Goal: Task Accomplishment & Management: Manage account settings

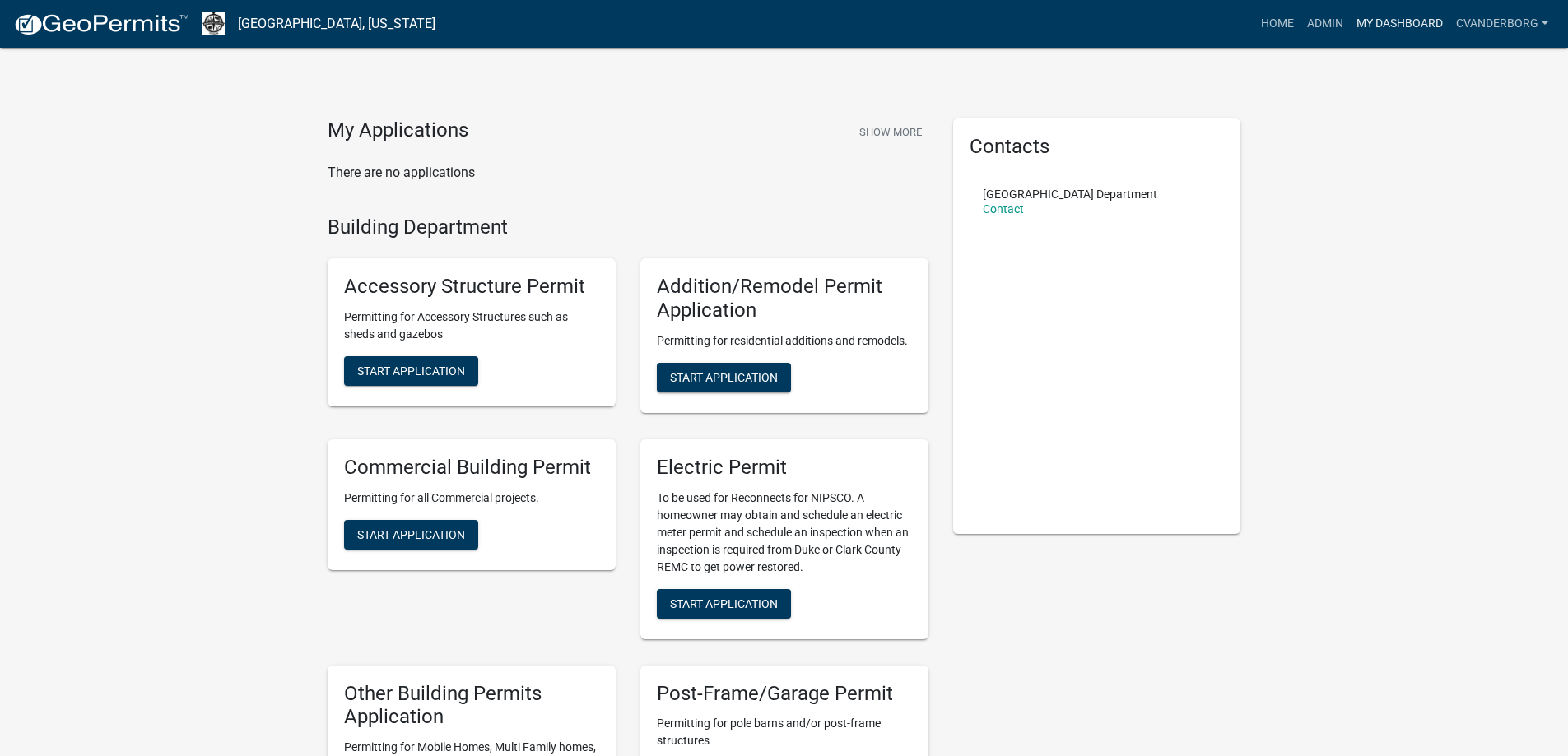
click at [1398, 25] on link "My Dashboard" at bounding box center [1399, 23] width 100 height 31
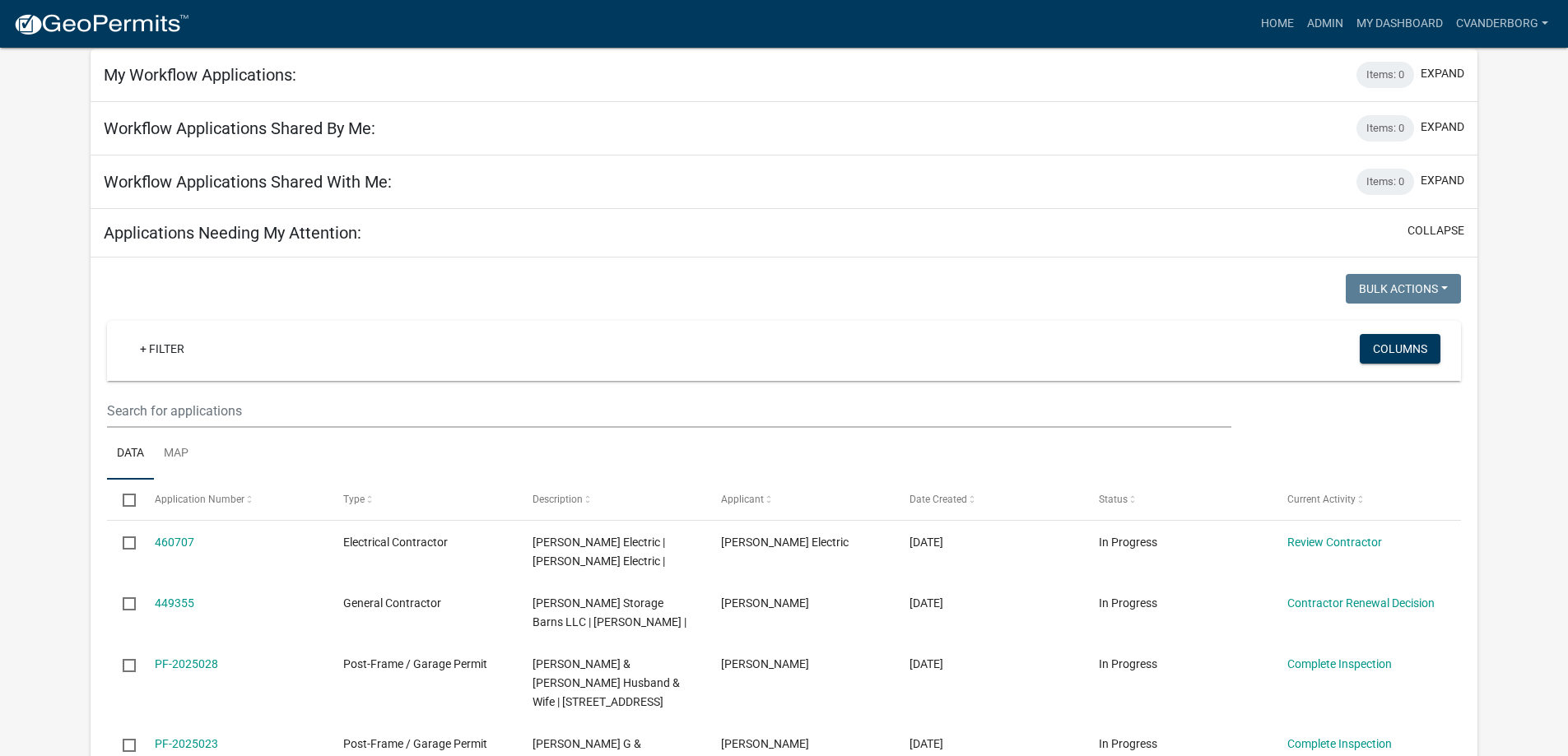
scroll to position [83, 0]
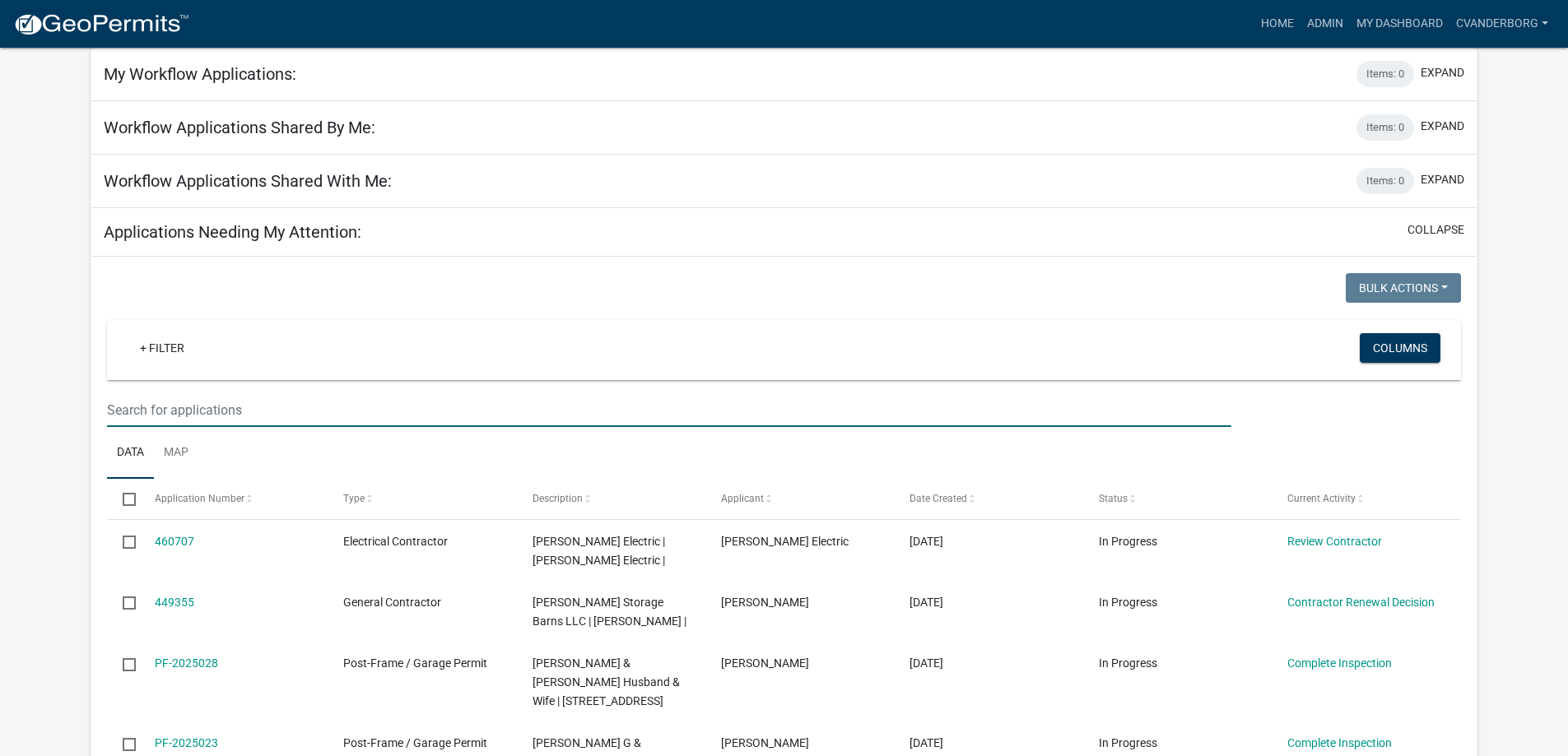
click at [151, 406] on input "text" at bounding box center [668, 410] width 1123 height 34
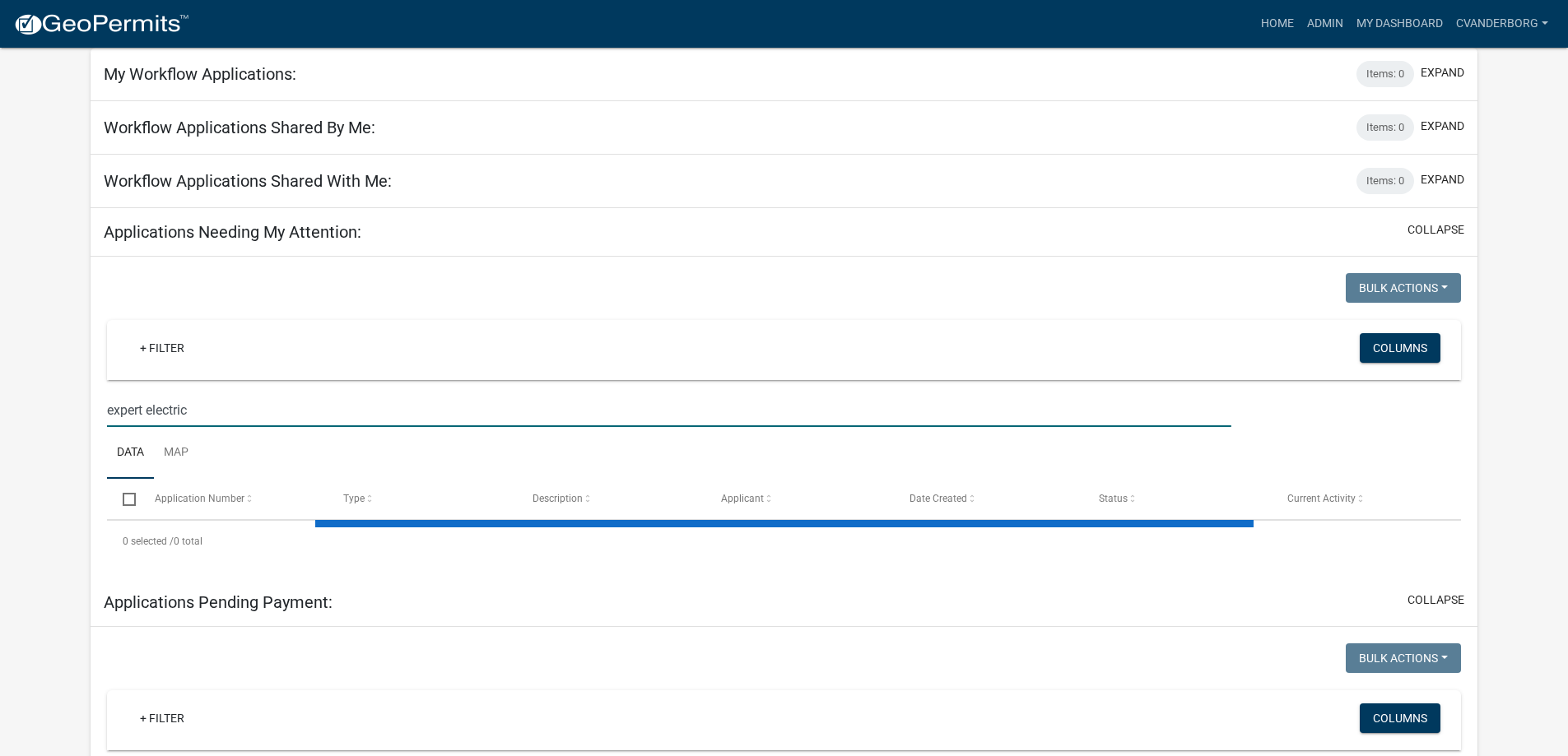
type input "expert electric"
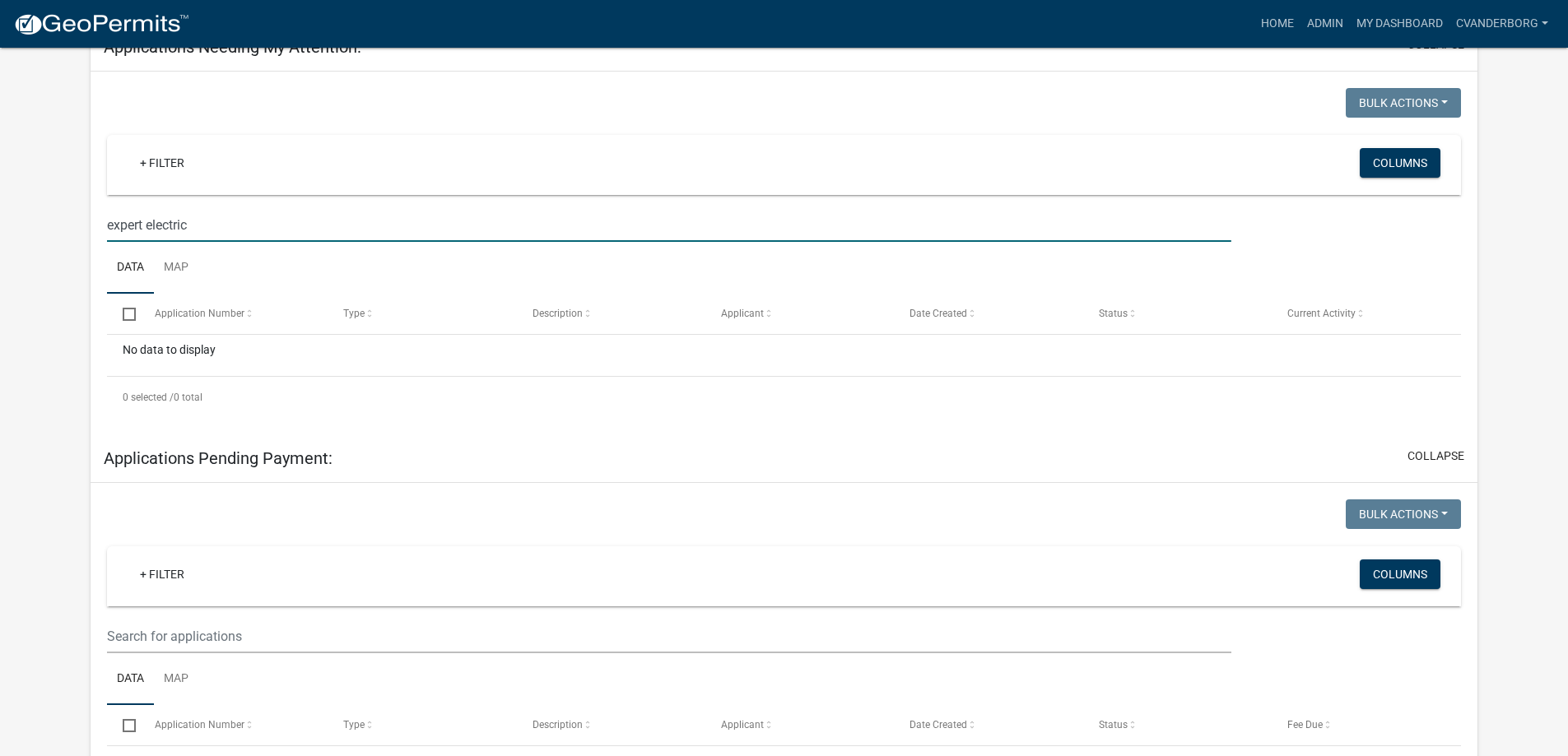
scroll to position [0, 0]
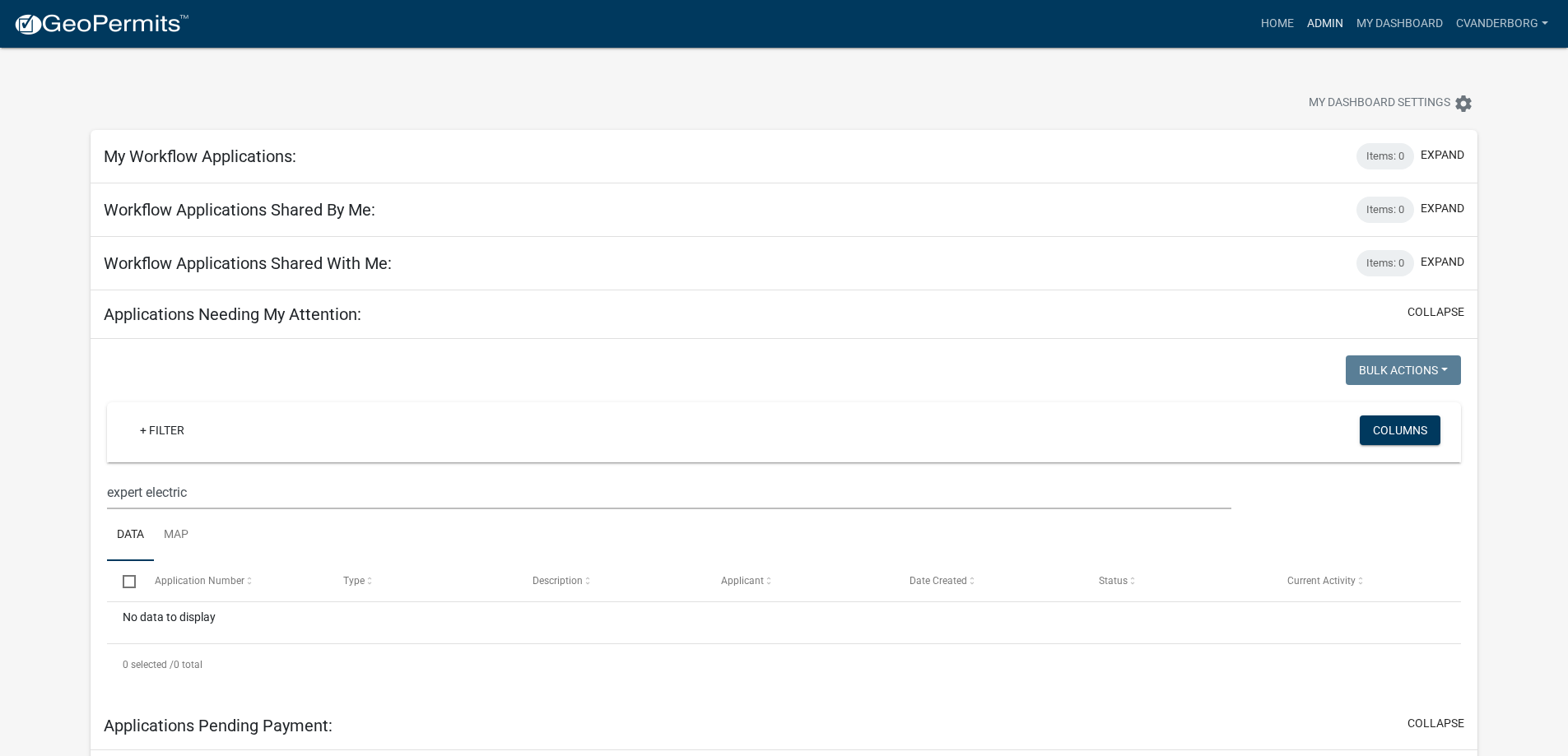
click at [1322, 21] on link "Admin" at bounding box center [1325, 23] width 50 height 31
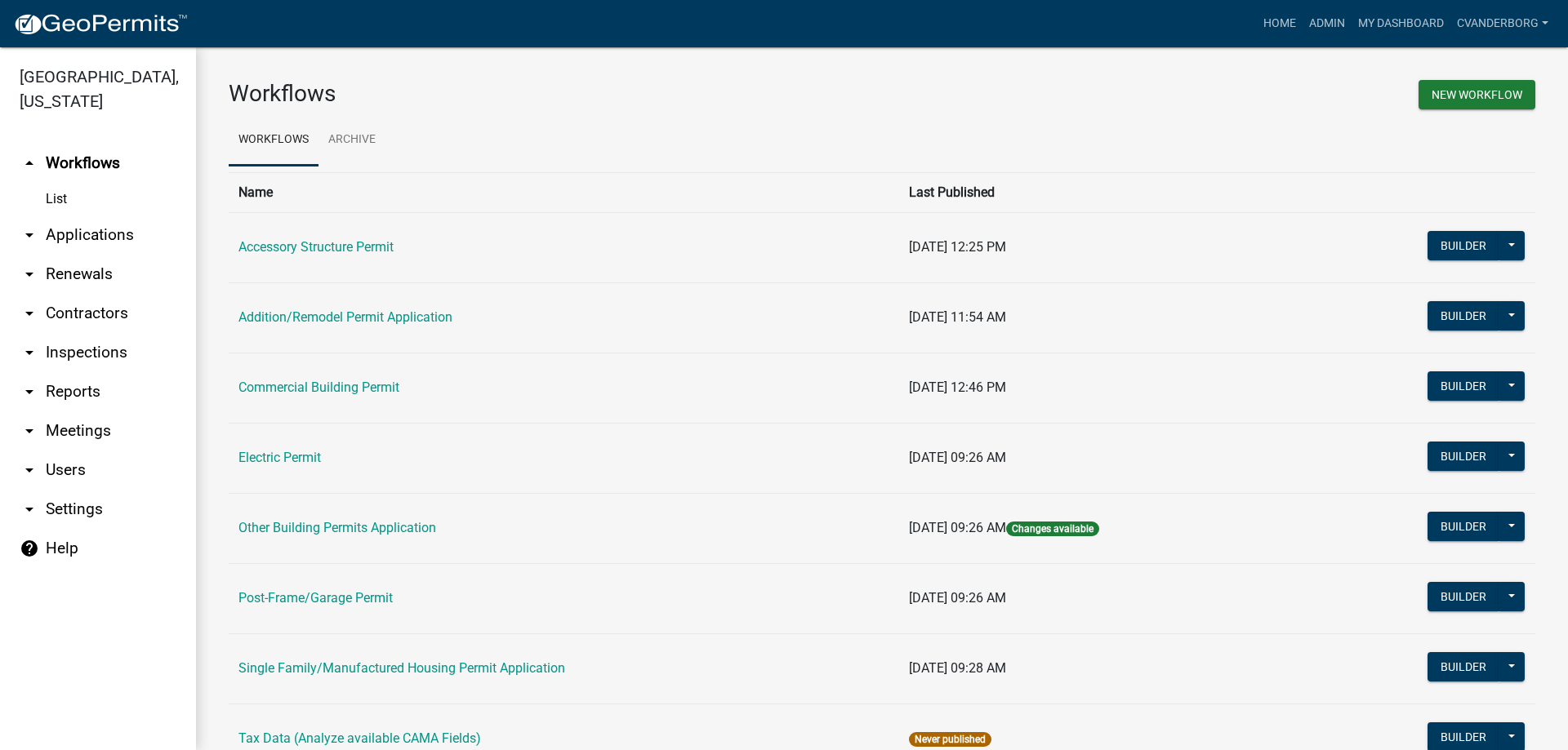
click at [76, 312] on link "arrow_drop_down Contractors" at bounding box center [98, 313] width 196 height 39
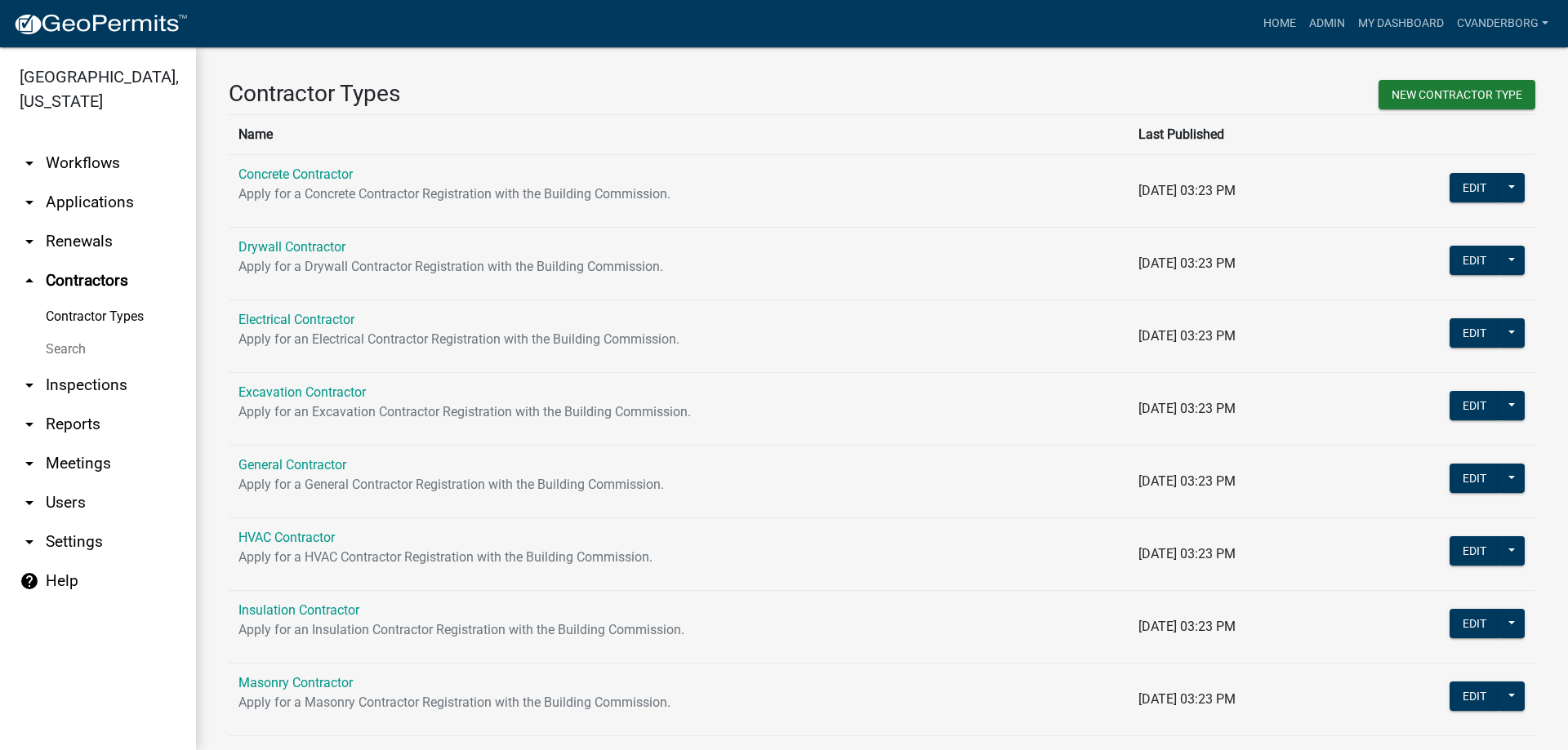
click at [65, 345] on link "Search" at bounding box center [98, 349] width 196 height 33
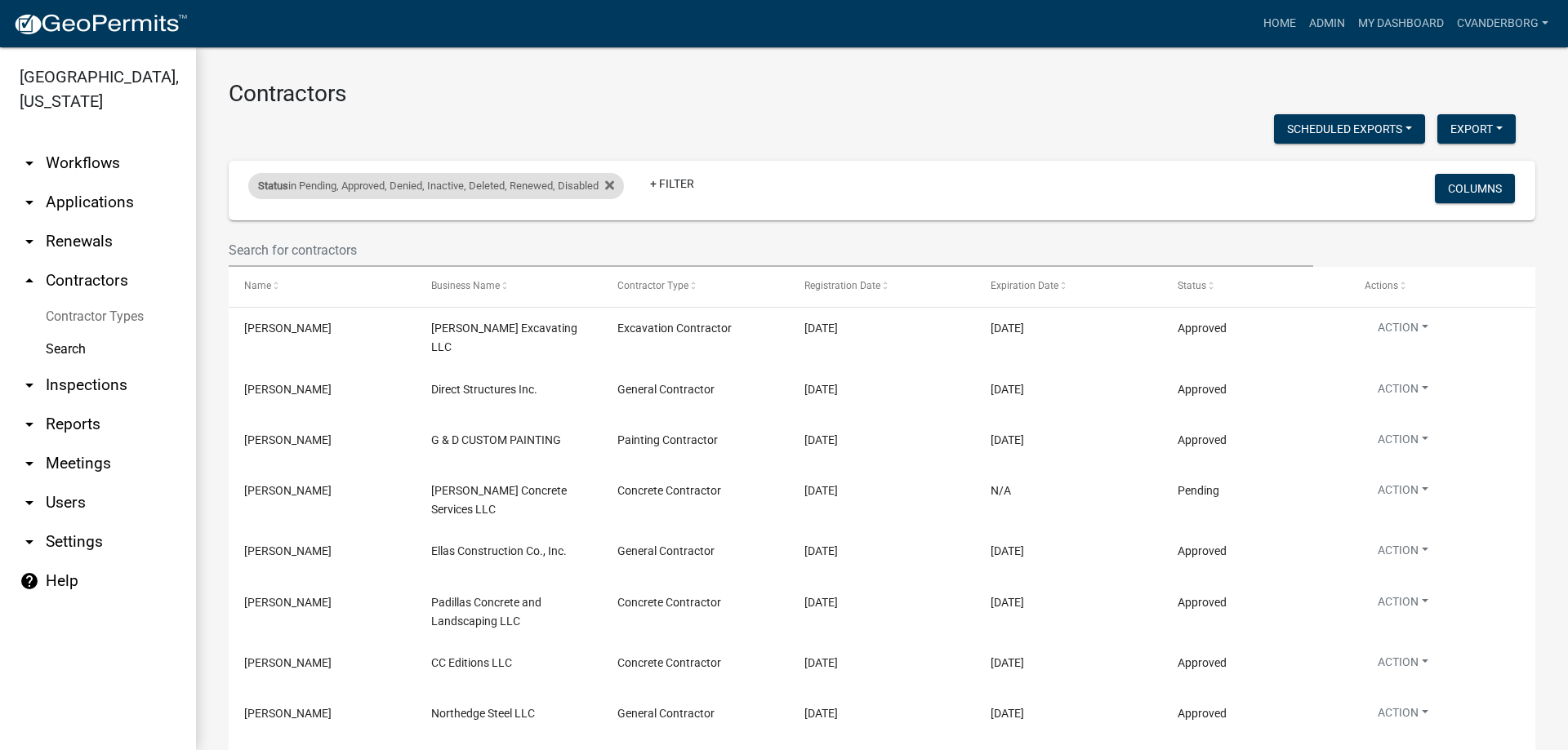
click at [410, 184] on div "Status in Pending, Approved, Denied, Inactive, Deleted, Renewed, Disabled" at bounding box center [436, 186] width 376 height 26
select select "1: '0'"
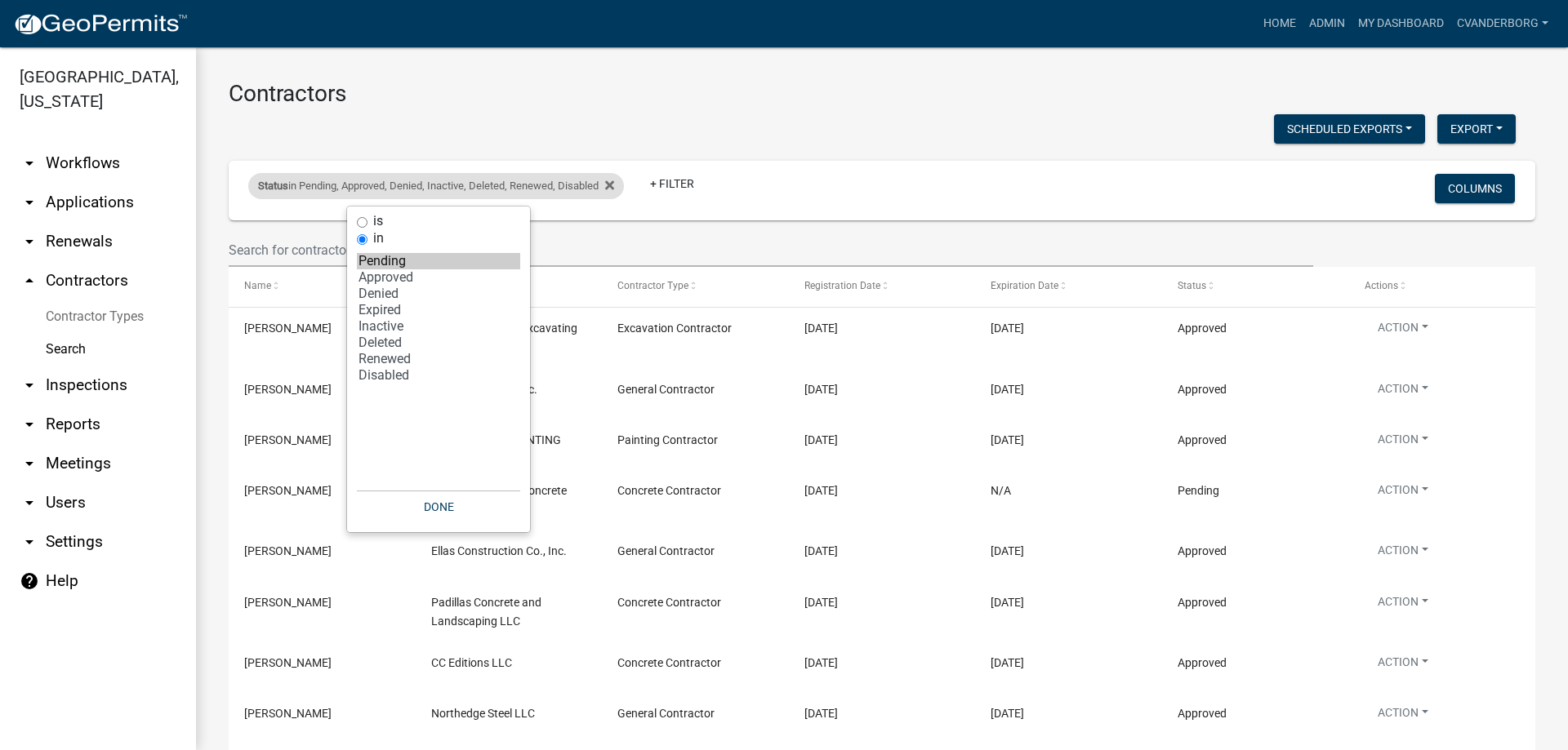
click at [408, 184] on div "Status in Pending, Approved, Denied, Inactive, Deleted, Renewed, Disabled" at bounding box center [436, 186] width 376 height 26
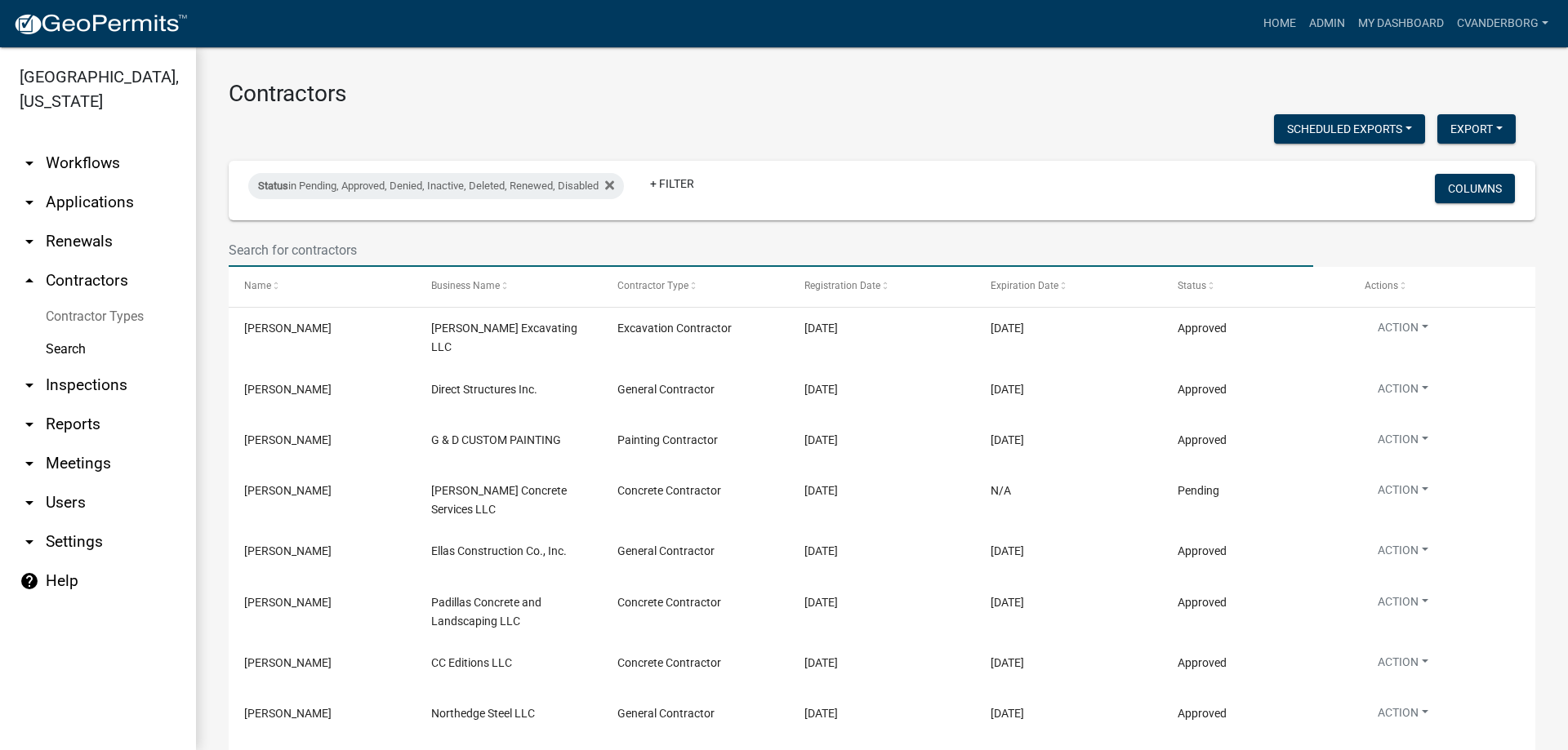
click at [351, 252] on input "text" at bounding box center [771, 251] width 1085 height 34
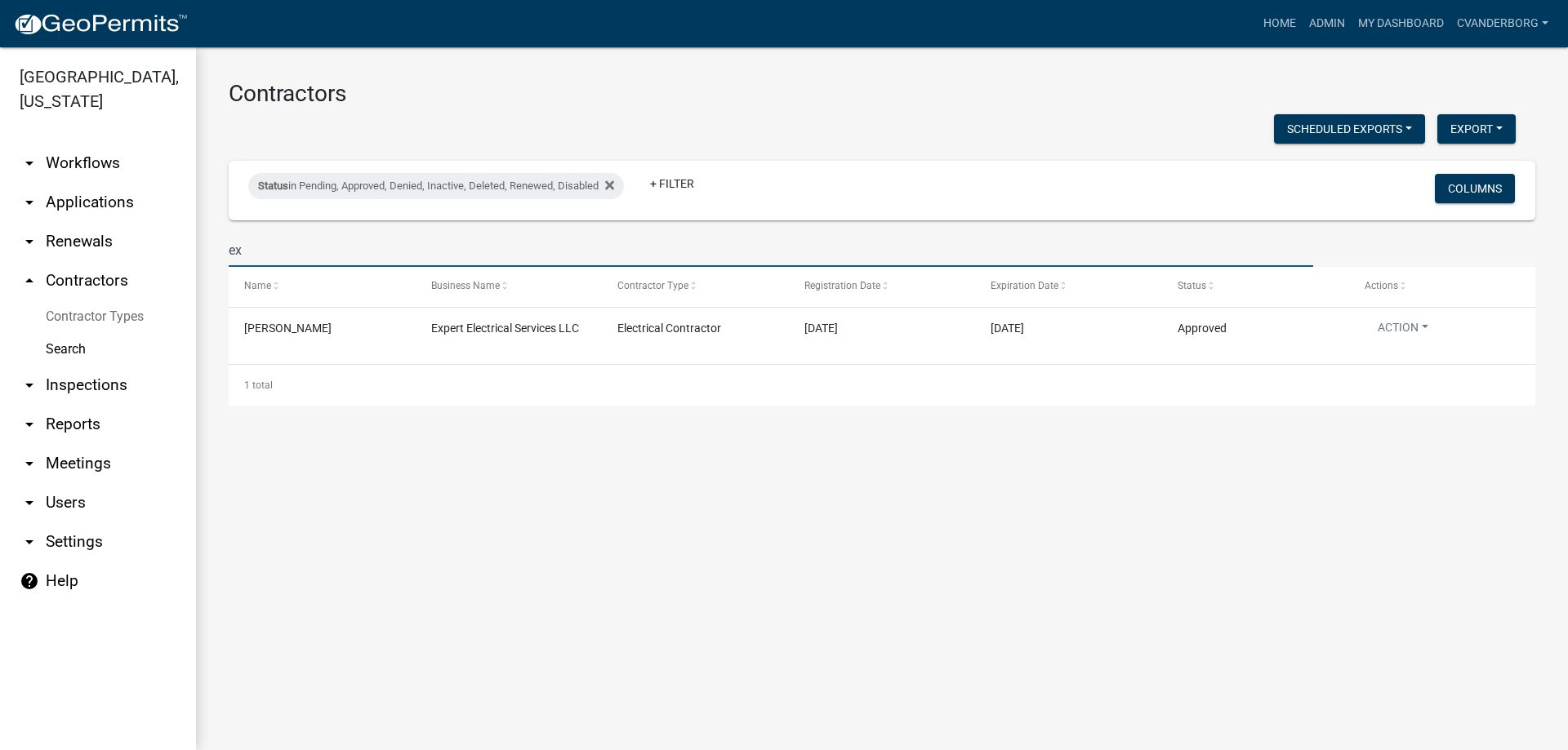
type input "e"
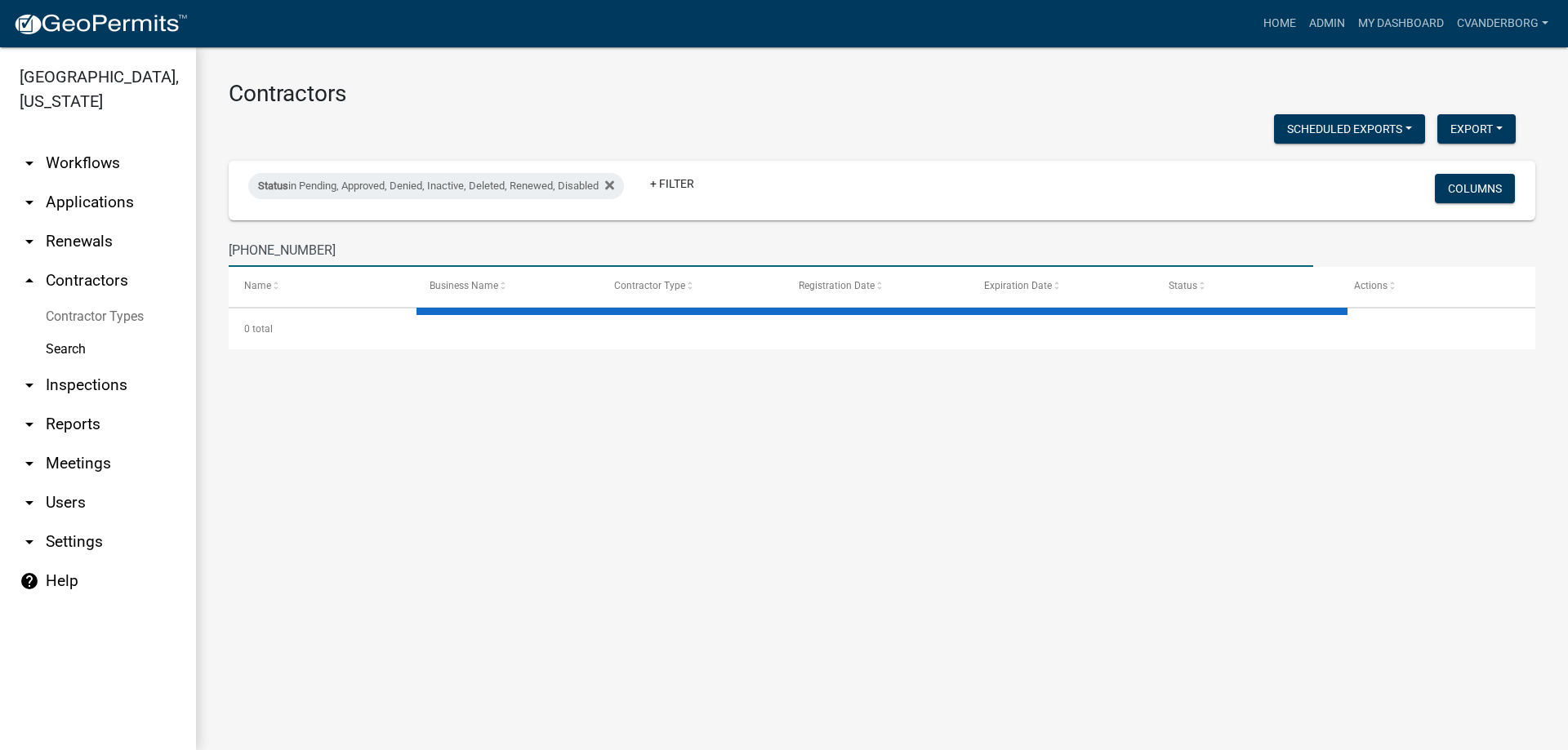
type input "[PHONE_NUMBER]"
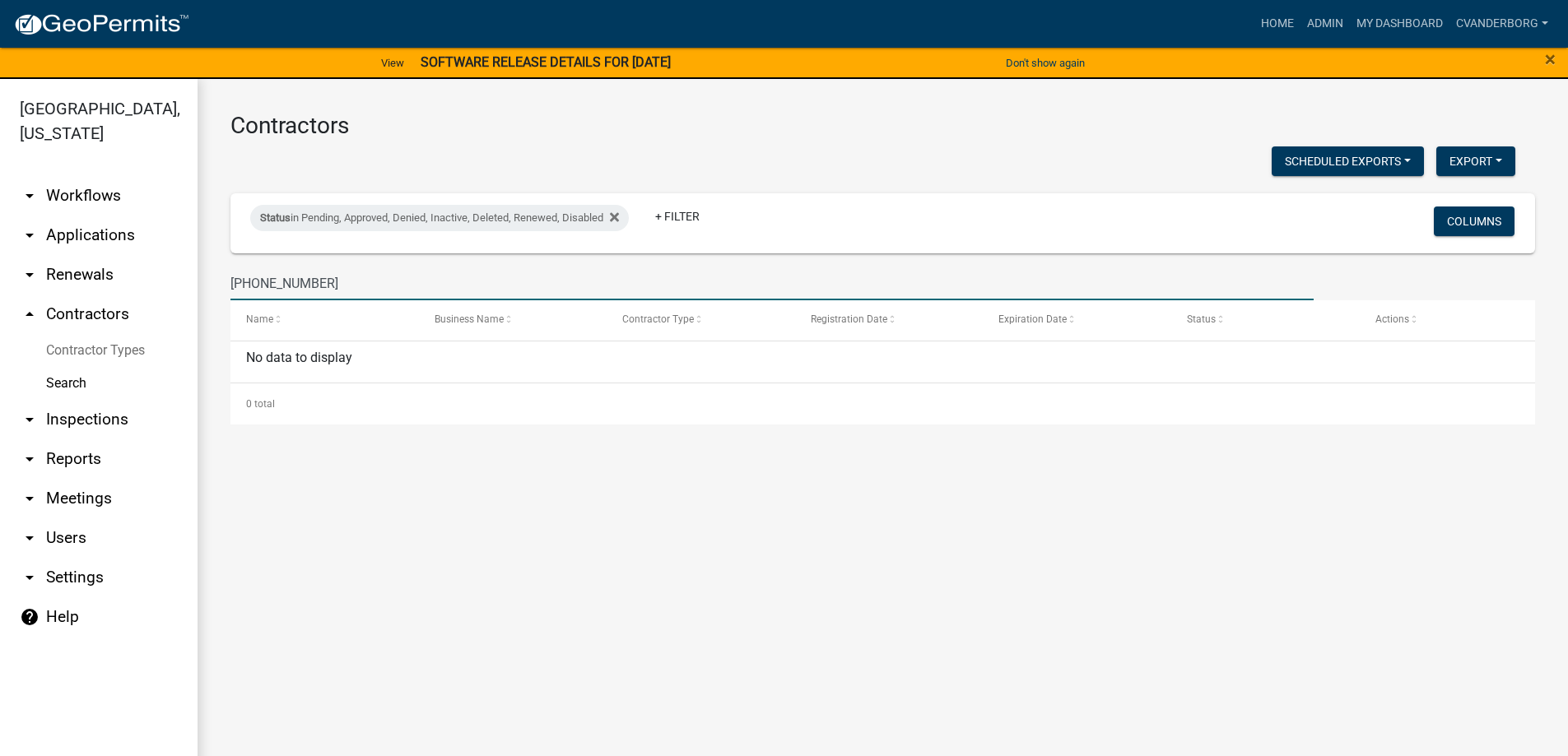
drag, startPoint x: 336, startPoint y: 275, endPoint x: 74, endPoint y: 277, distance: 262.0
click at [74, 277] on div "[GEOGRAPHIC_DATA], [US_STATE] arrow_drop_down Workflows List arrow_drop_down Ap…" at bounding box center [784, 428] width 1568 height 697
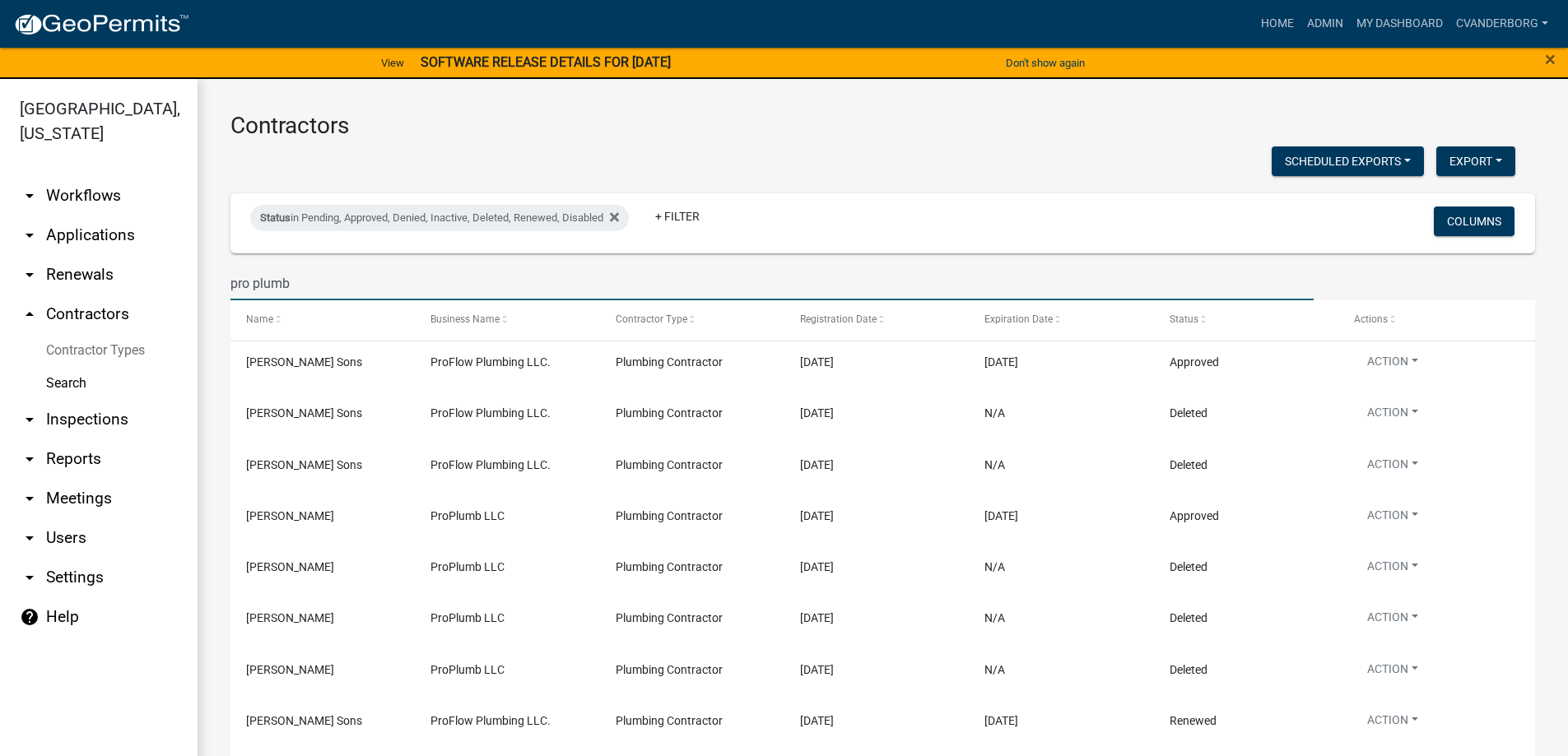
drag, startPoint x: 301, startPoint y: 282, endPoint x: 199, endPoint y: 281, distance: 102.0
click at [199, 281] on div "Contractors Scheduled Exports + Create New Export Excel Format (.xlsx) CSV Form…" at bounding box center [882, 481] width 1371 height 804
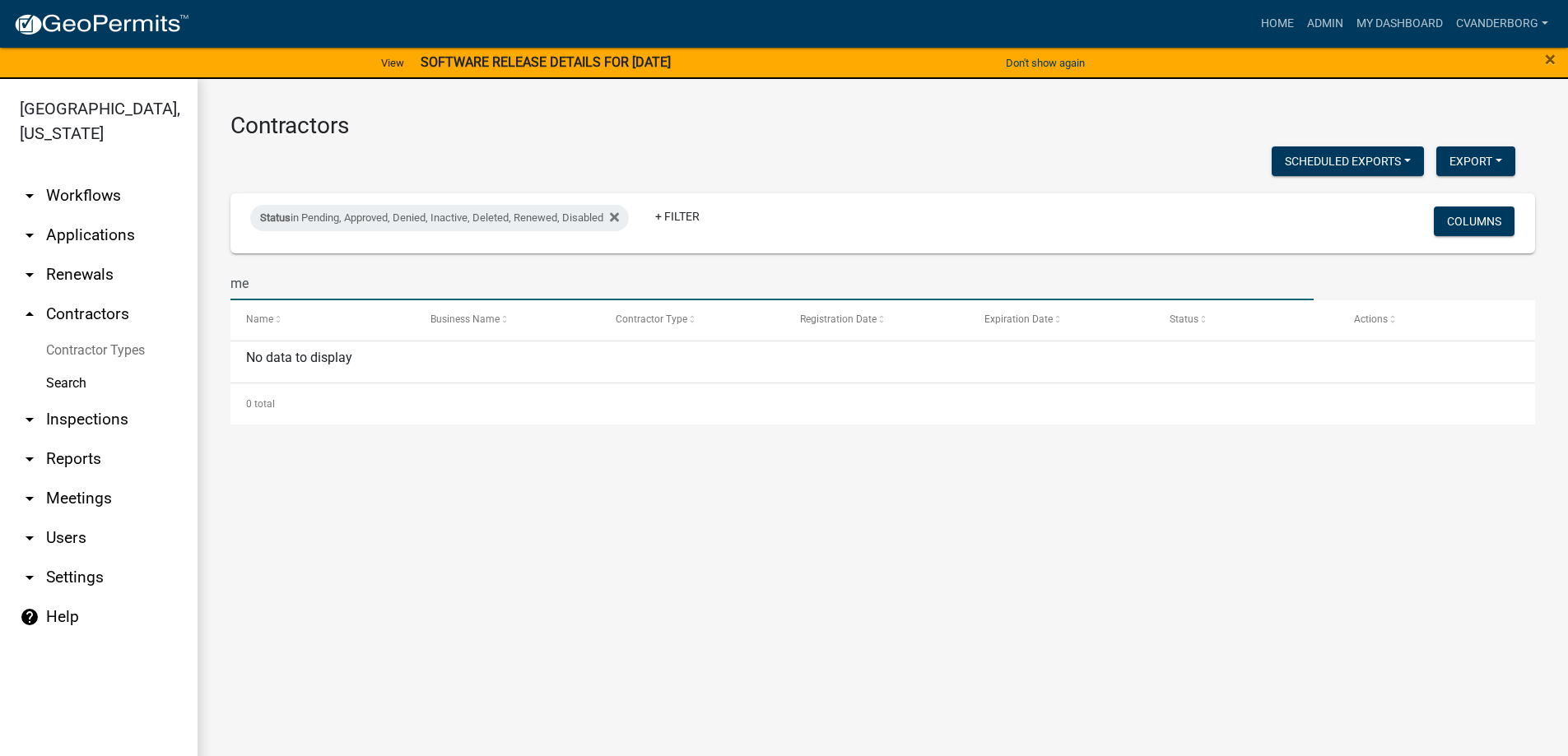
type input "m"
type input "b"
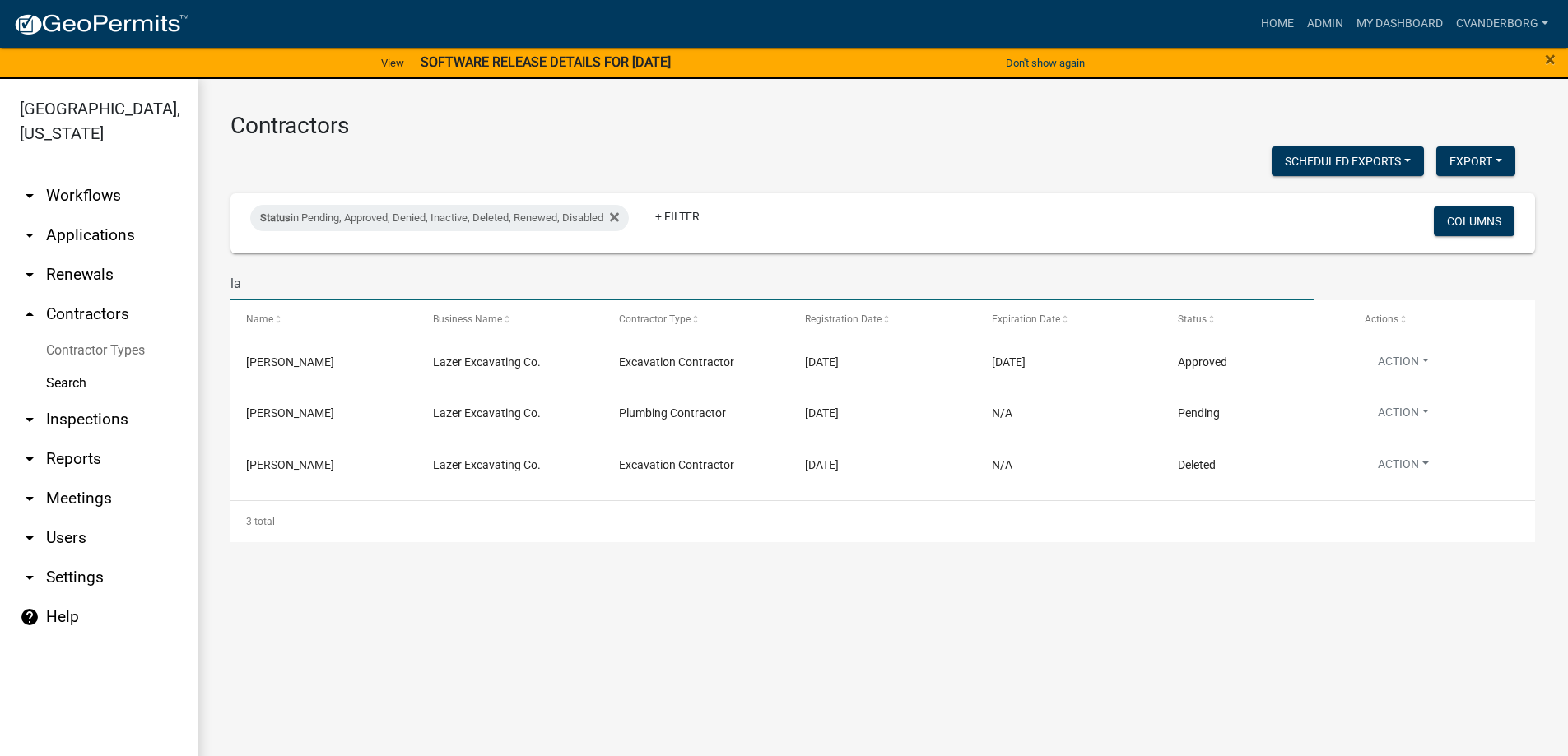
type input "l"
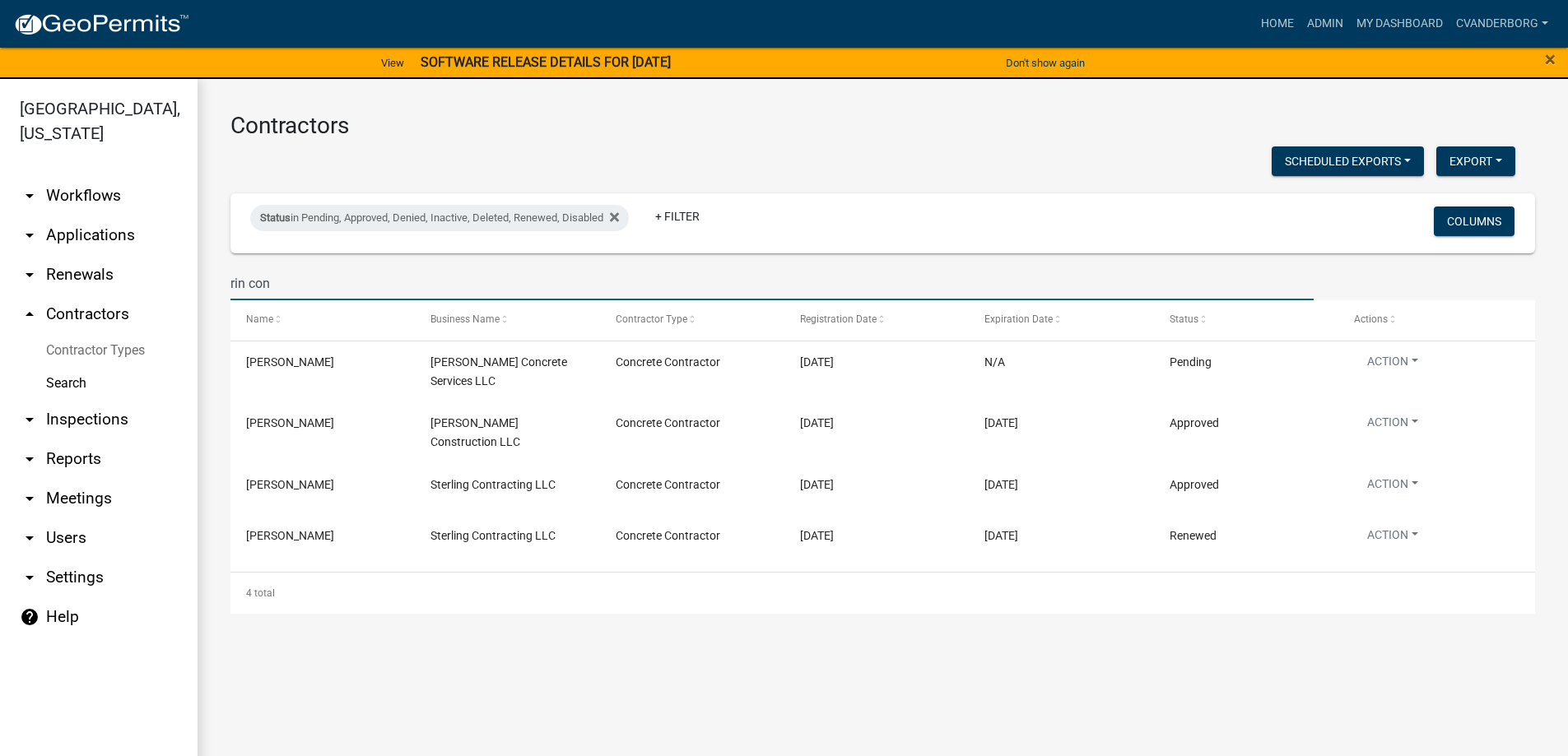
type input "rin con"
drag, startPoint x: 277, startPoint y: 284, endPoint x: 205, endPoint y: 286, distance: 72.0
click at [205, 286] on div "Contractors Scheduled Exports + Create New Export Excel Format (.xlsx) CSV Form…" at bounding box center [882, 363] width 1371 height 567
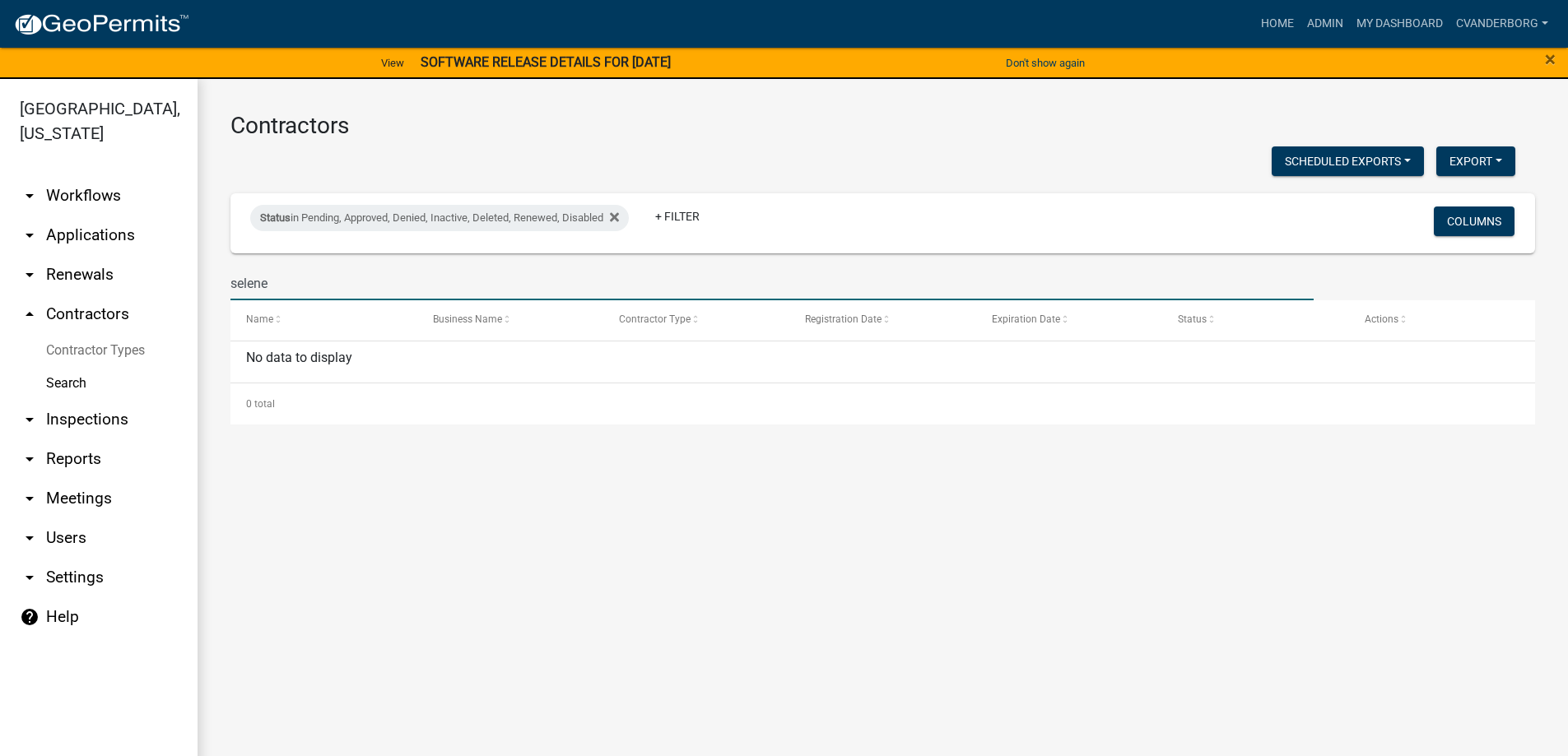
type input "selene"
click at [84, 350] on link "Contractor Types" at bounding box center [99, 350] width 197 height 33
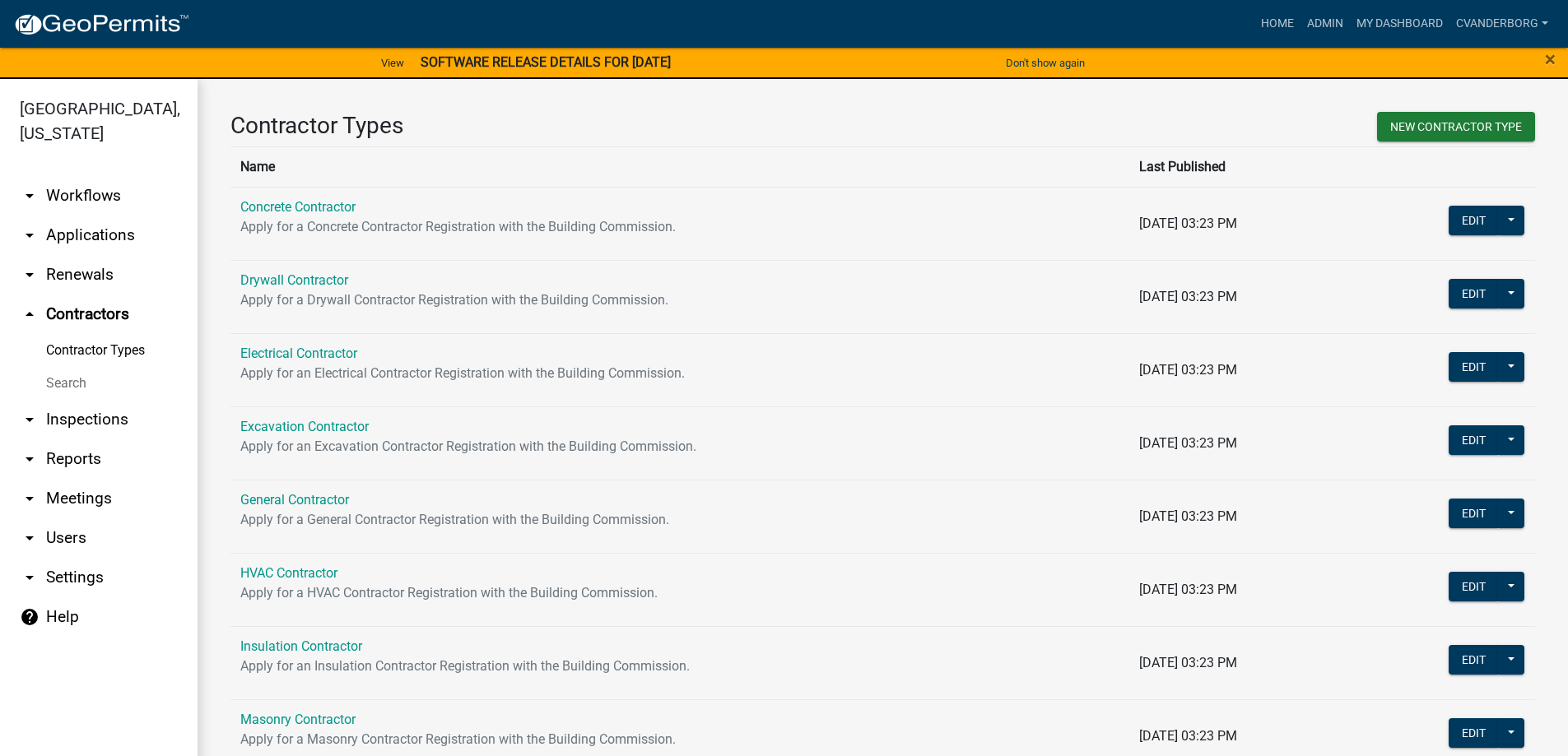
click at [71, 380] on link "Search" at bounding box center [99, 383] width 197 height 33
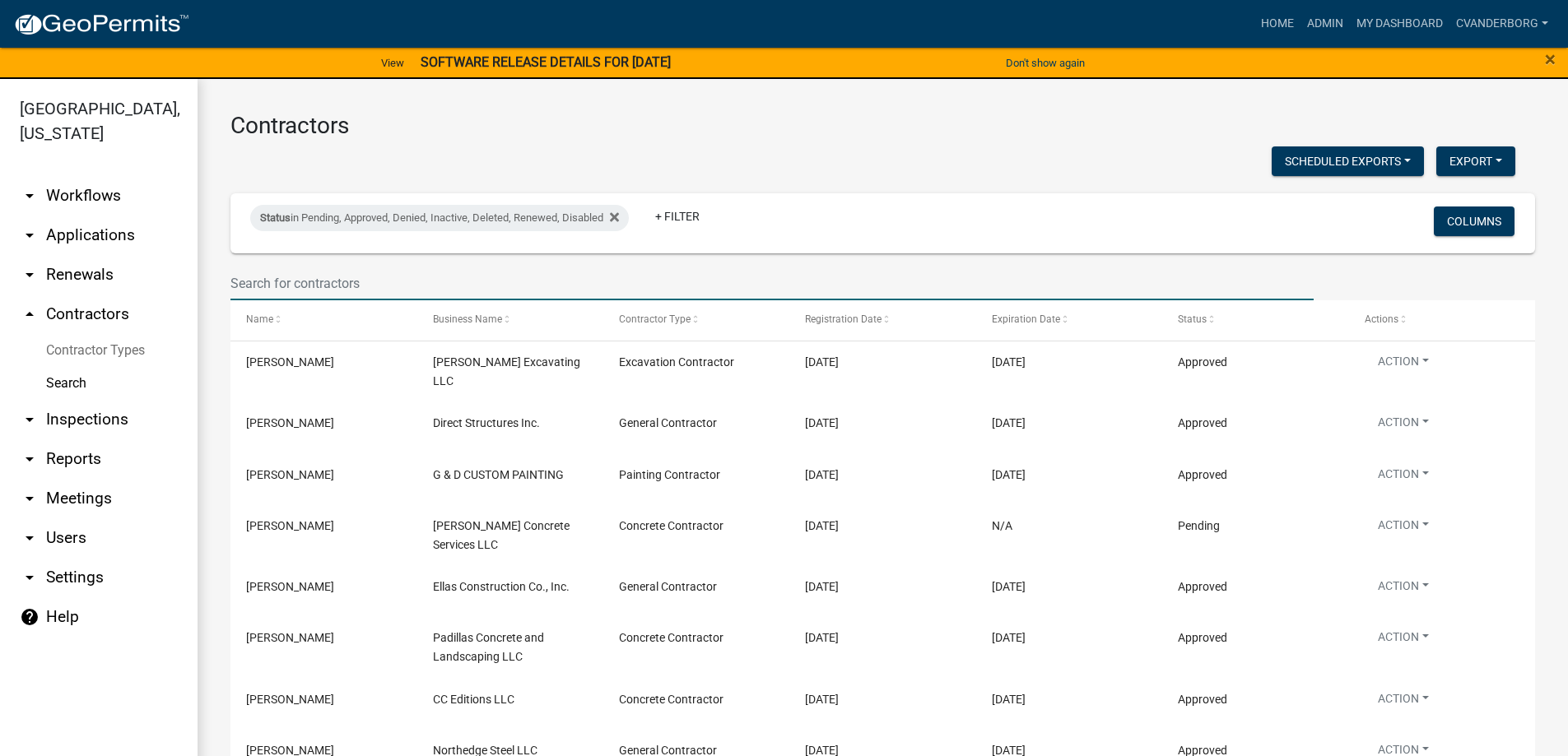
click at [335, 284] on input "text" at bounding box center [772, 284] width 1083 height 34
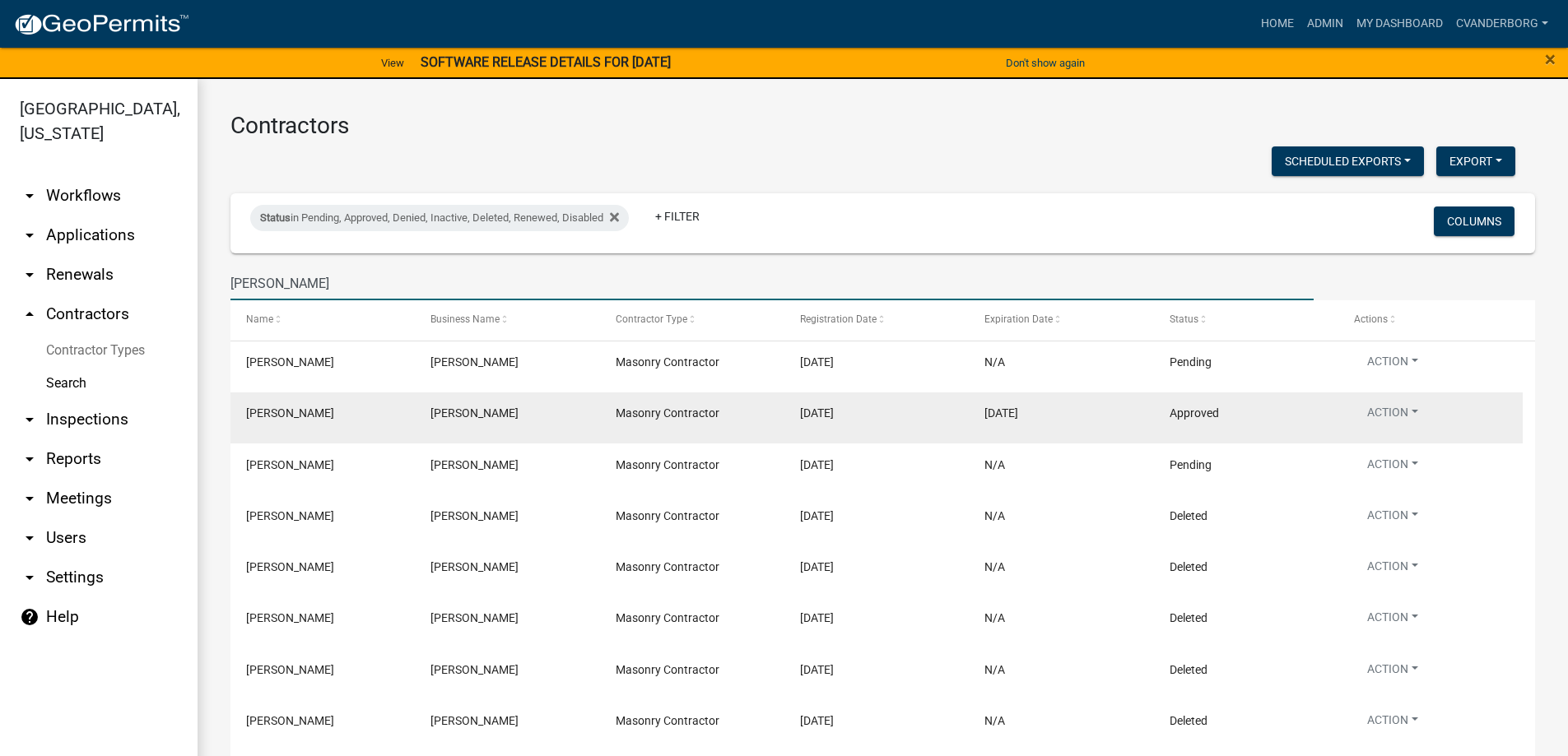
type input "[PERSON_NAME]"
click at [324, 415] on span "[PERSON_NAME]" at bounding box center [290, 413] width 88 height 13
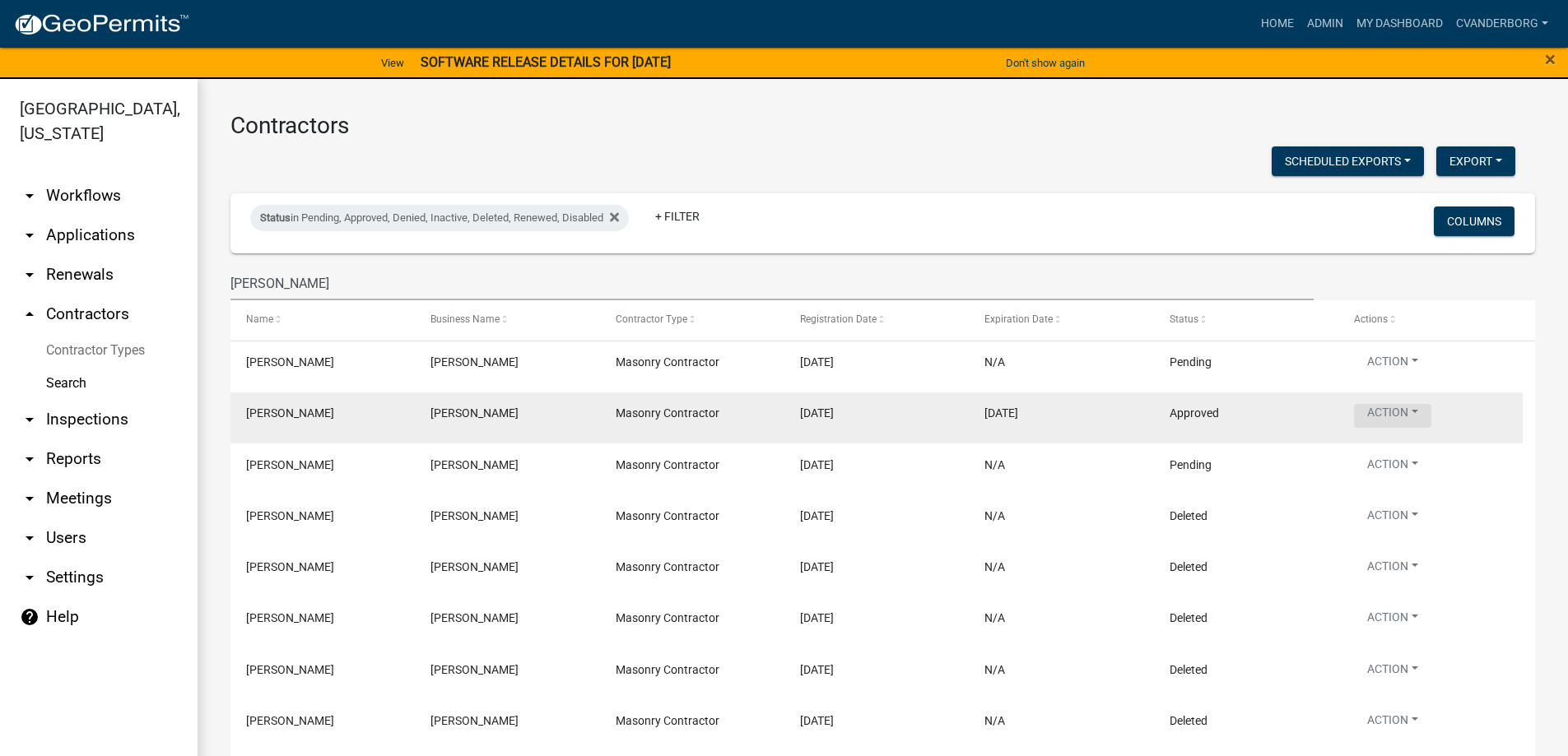
click at [1398, 413] on button "Action" at bounding box center [1392, 415] width 77 height 24
click at [1313, 421] on div "Approved" at bounding box center [1246, 413] width 153 height 19
click at [1378, 416] on button "Action" at bounding box center [1392, 415] width 77 height 24
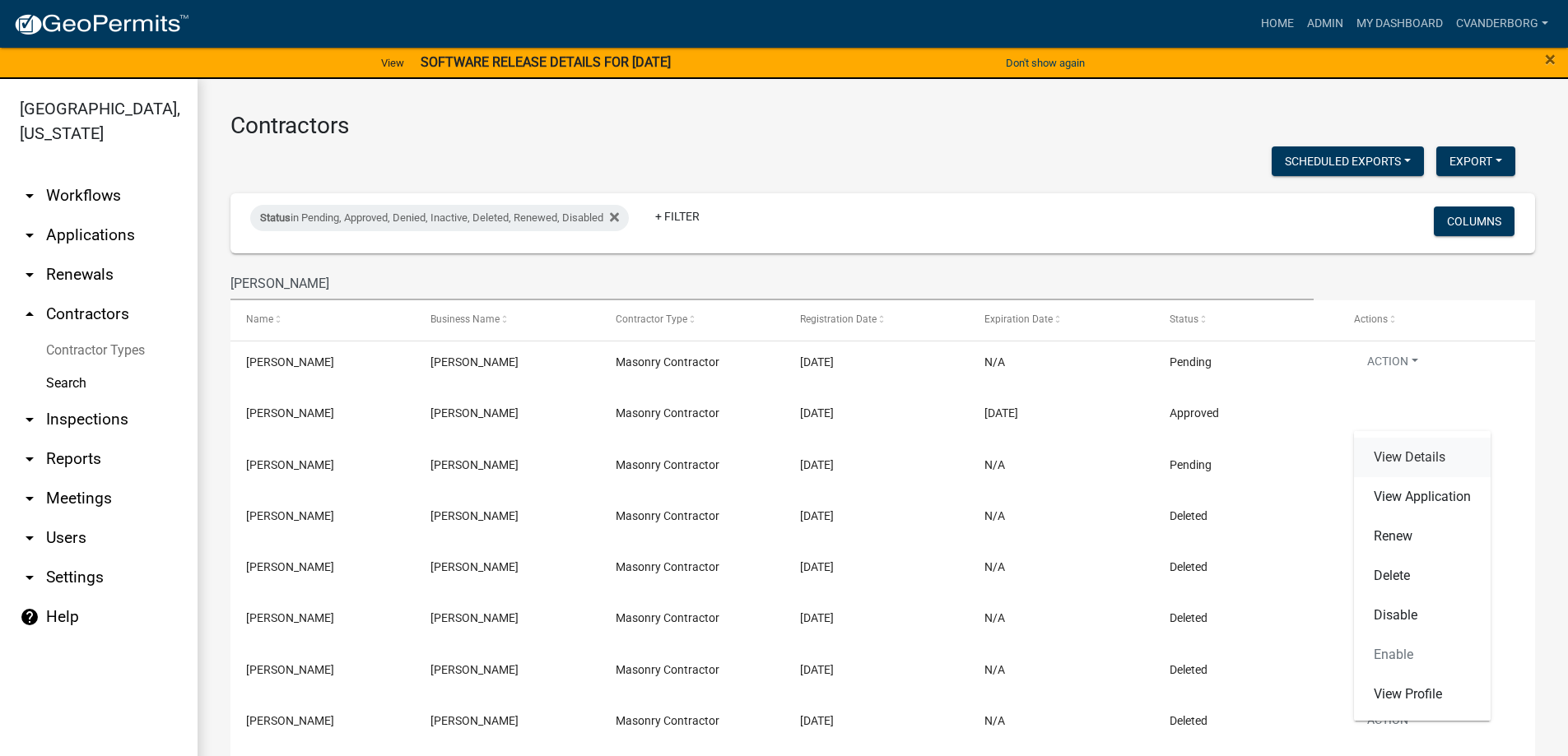
click at [1382, 461] on link "View Details" at bounding box center [1422, 457] width 137 height 39
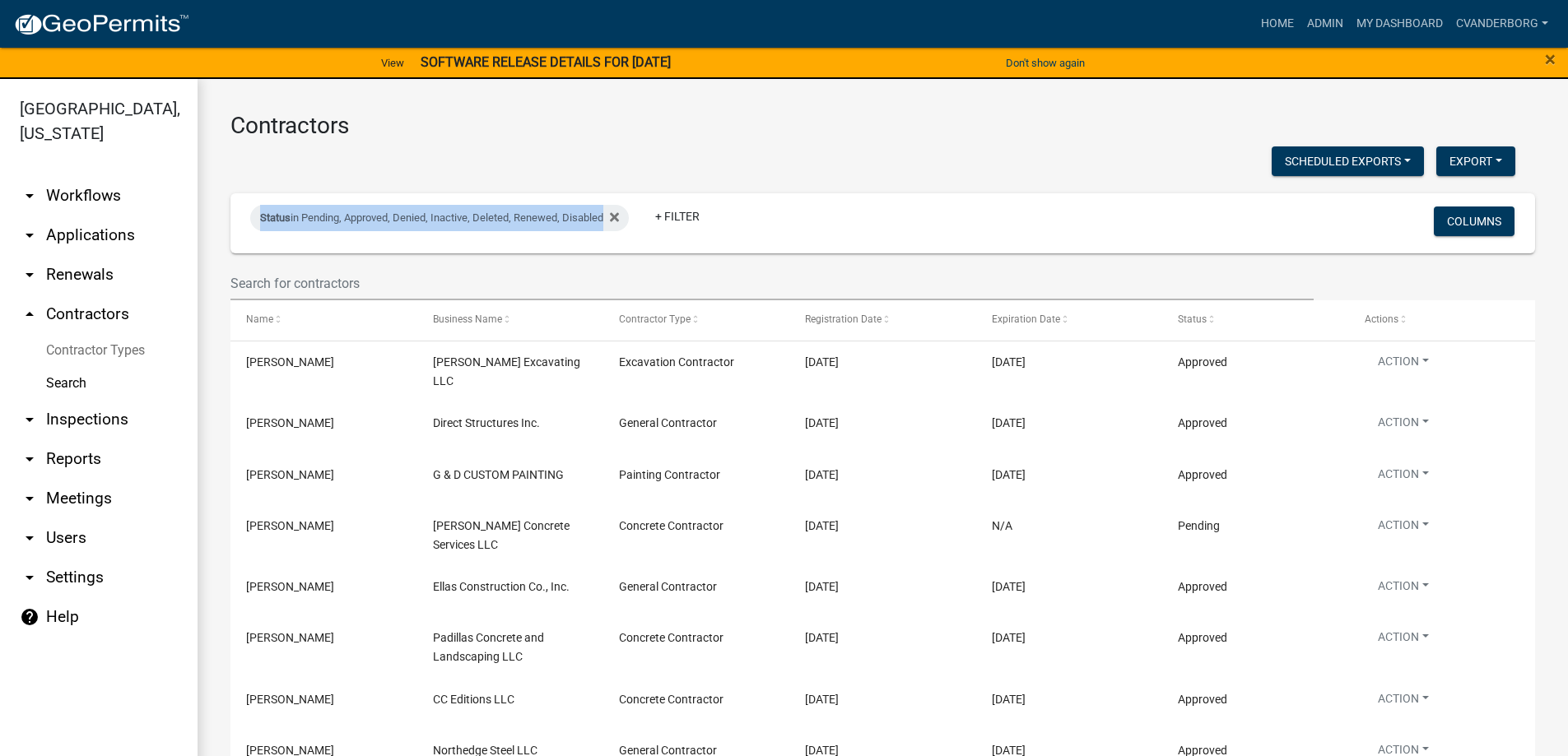
click at [302, 269] on wm-filter-builder "Status in Pending, Approved, Denied, Inactive, Deleted, Renewed, Disabled + Fil…" at bounding box center [882, 246] width 1305 height 107
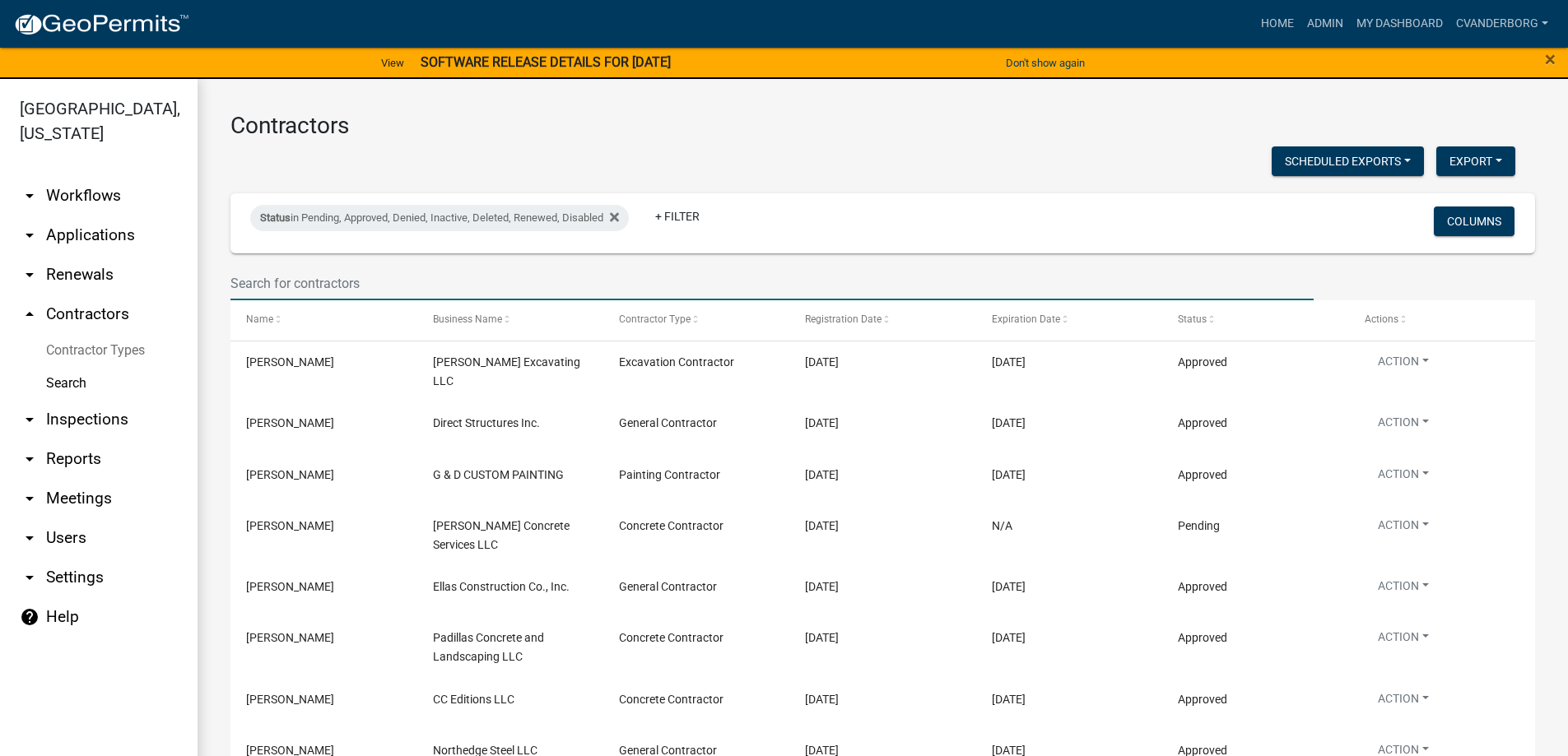
click at [302, 271] on input "text" at bounding box center [772, 284] width 1083 height 34
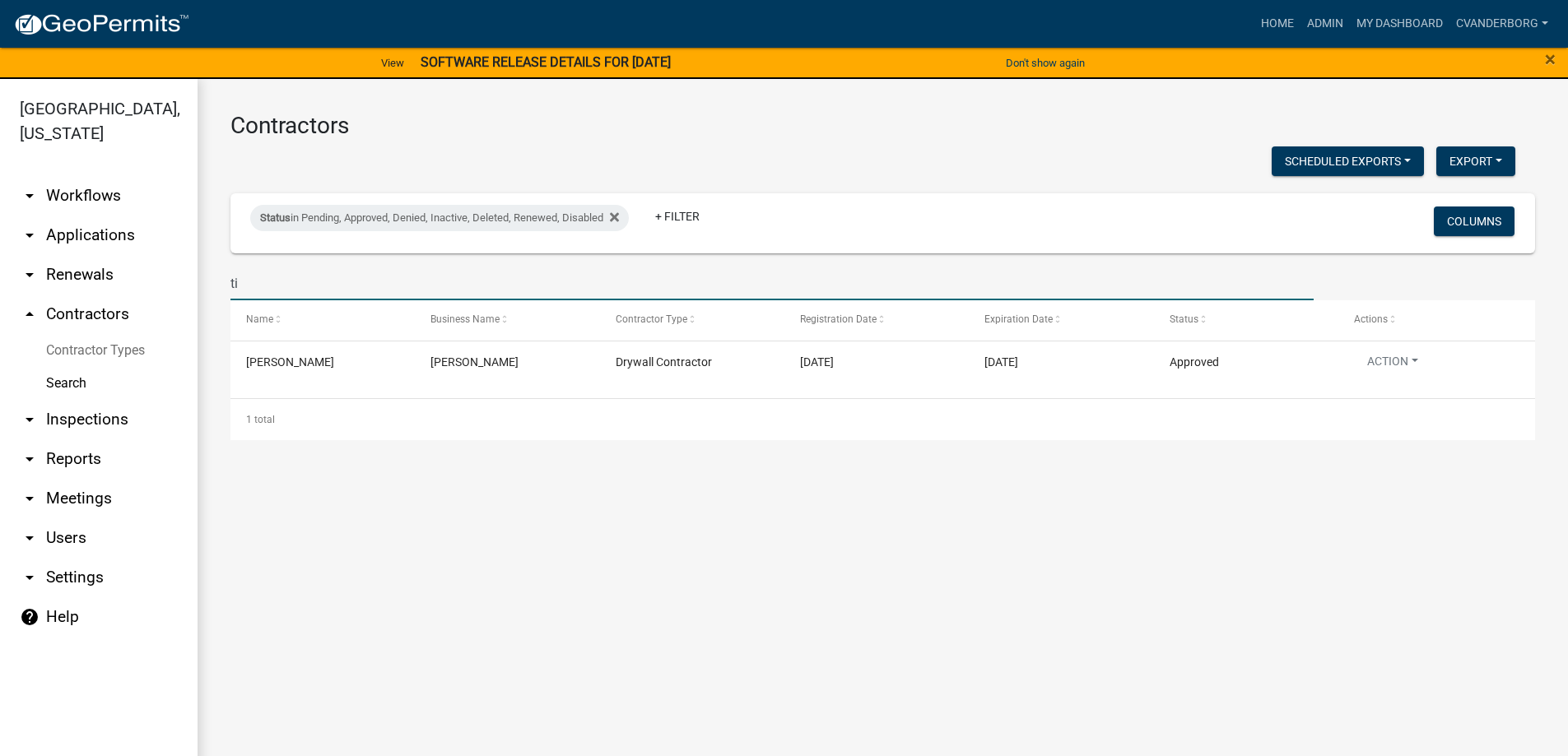
type input "t"
type input "i"
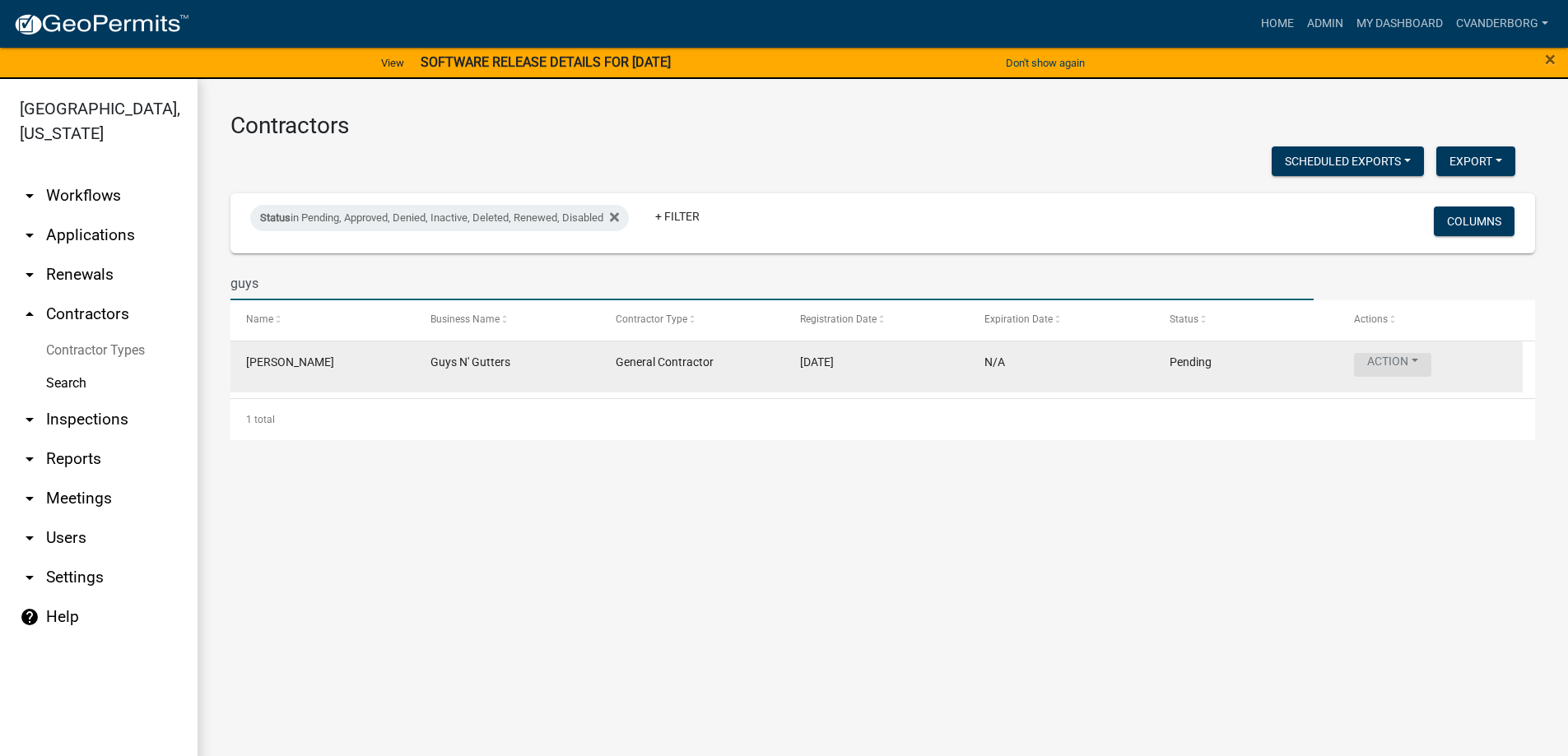
type input "guys"
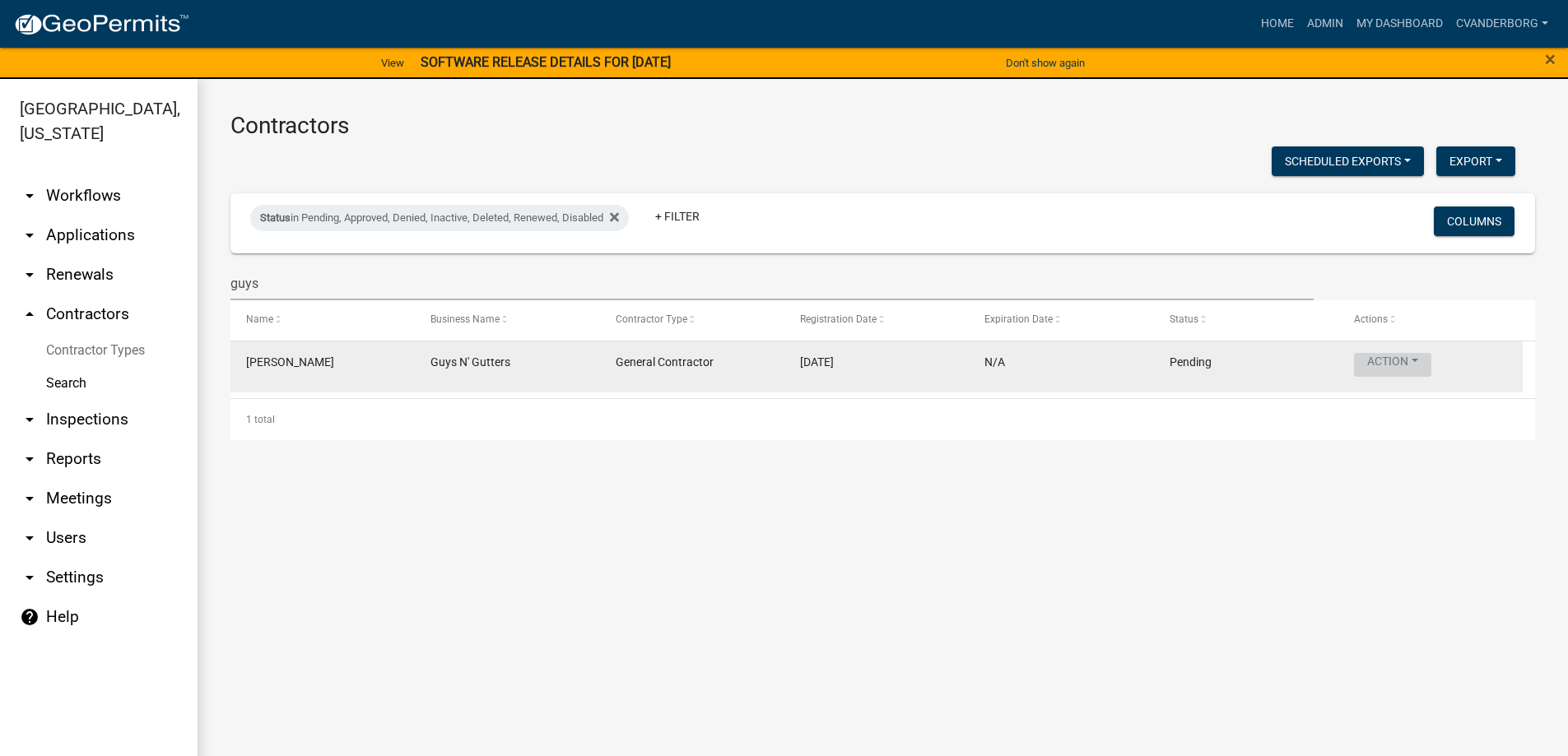
click at [1415, 370] on button "Action" at bounding box center [1392, 365] width 77 height 24
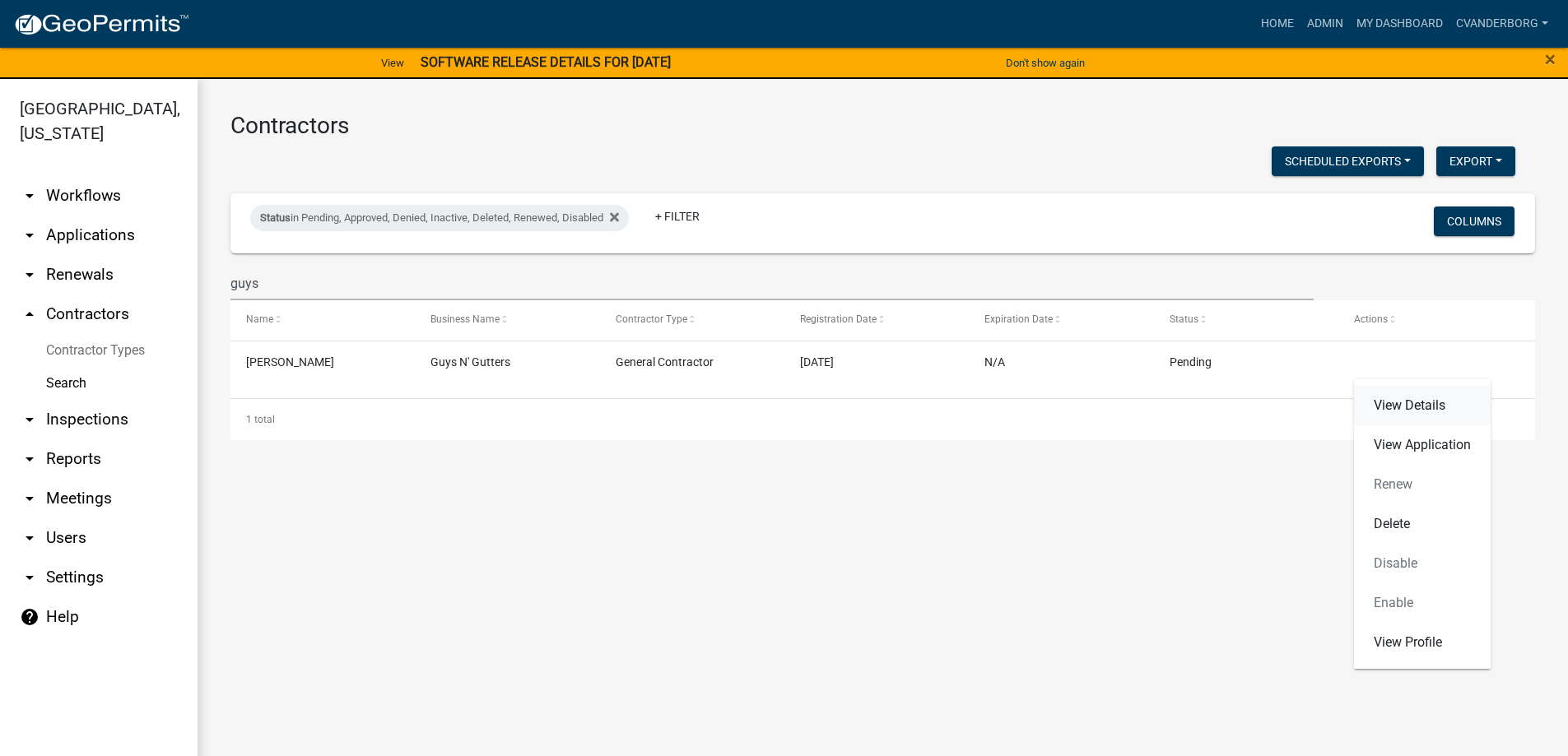
click at [1411, 404] on link "View Details" at bounding box center [1422, 406] width 137 height 39
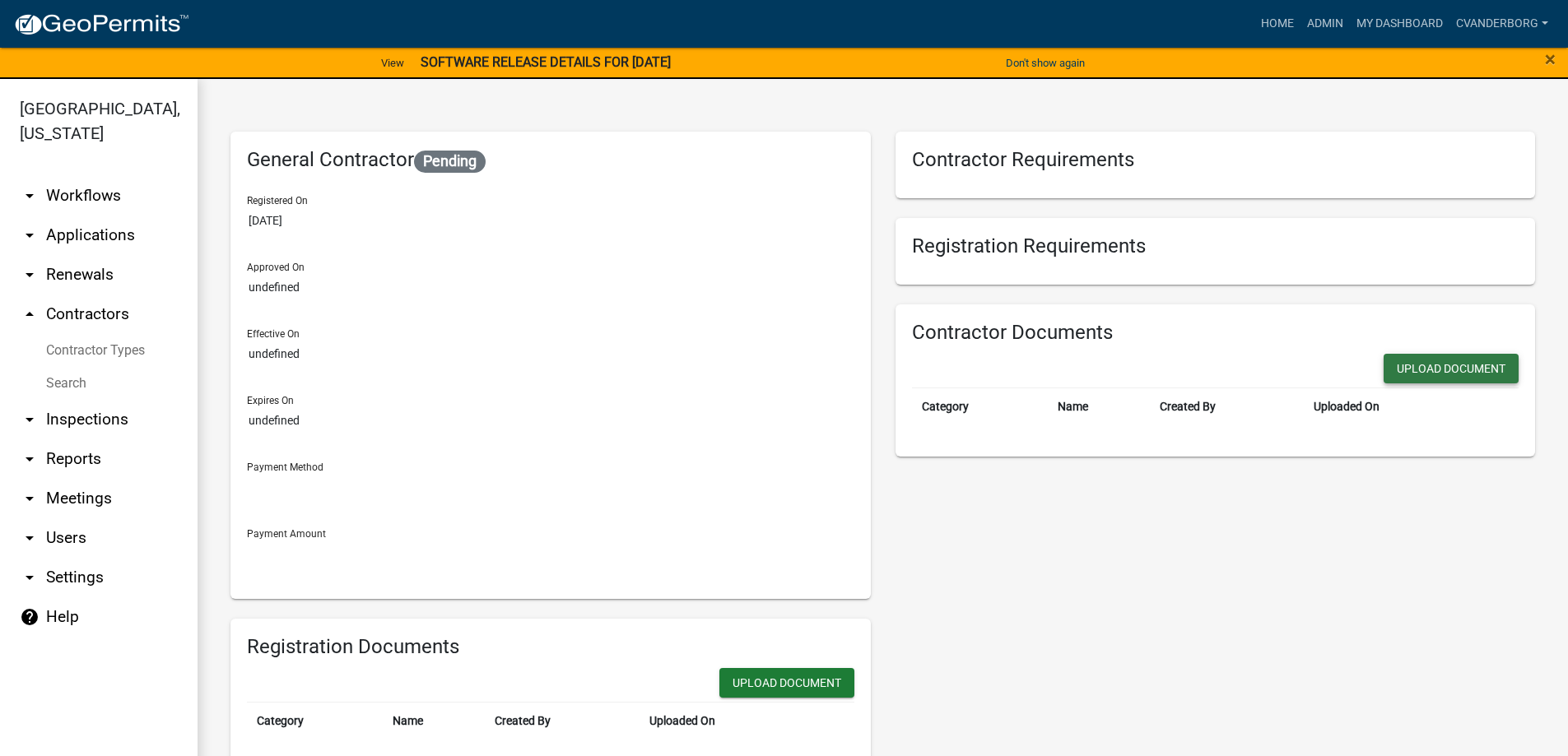
click at [1426, 369] on button "Upload Document" at bounding box center [1451, 368] width 135 height 29
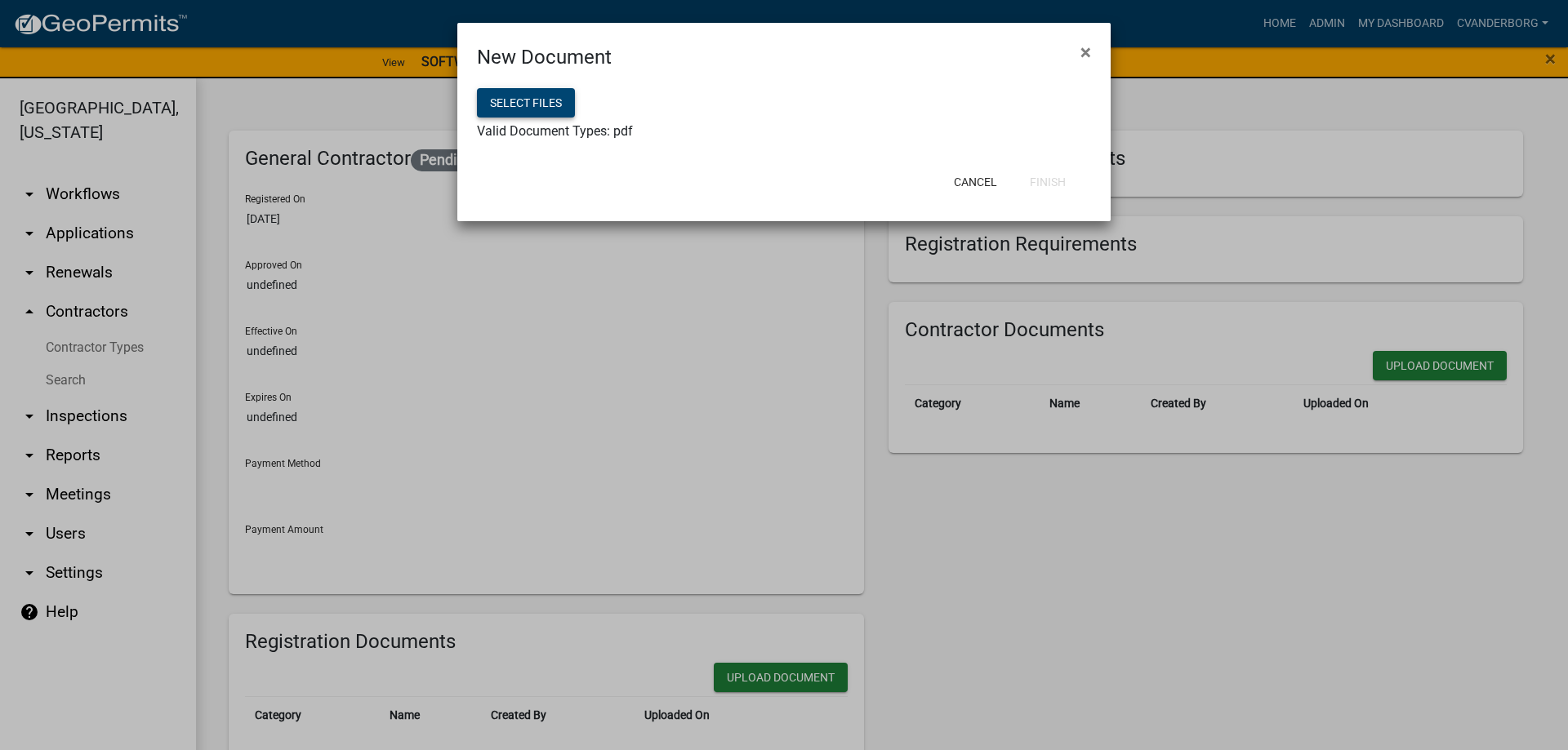
click at [539, 104] on button "Select files" at bounding box center [525, 102] width 98 height 29
click at [1088, 54] on span "×" at bounding box center [1086, 52] width 11 height 23
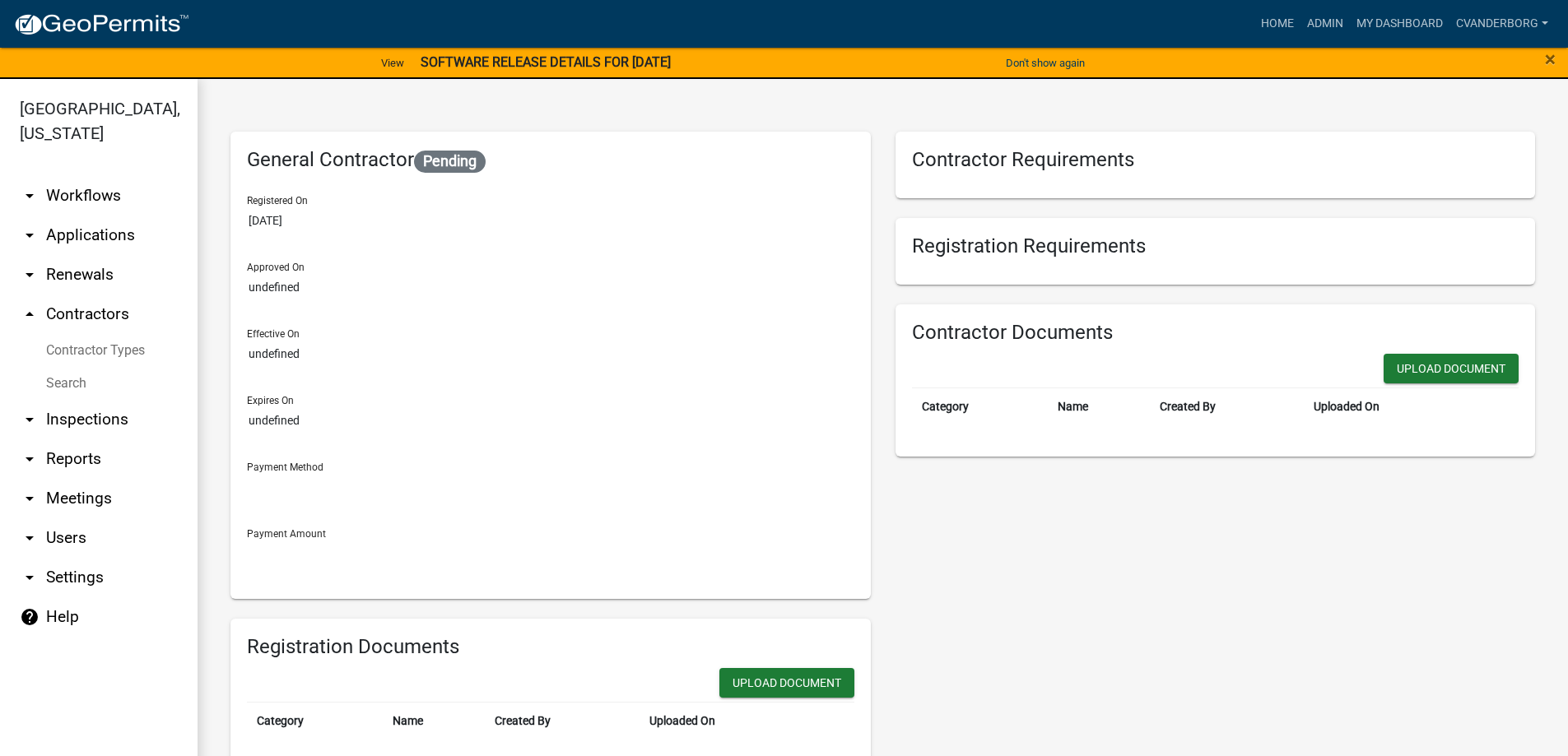
click at [1190, 548] on div "Contractor Requirements Registration Requirements Contractor Documents Upload D…" at bounding box center [1216, 451] width 665 height 639
click at [532, 270] on div "Approved On undefined" at bounding box center [551, 276] width 607 height 53
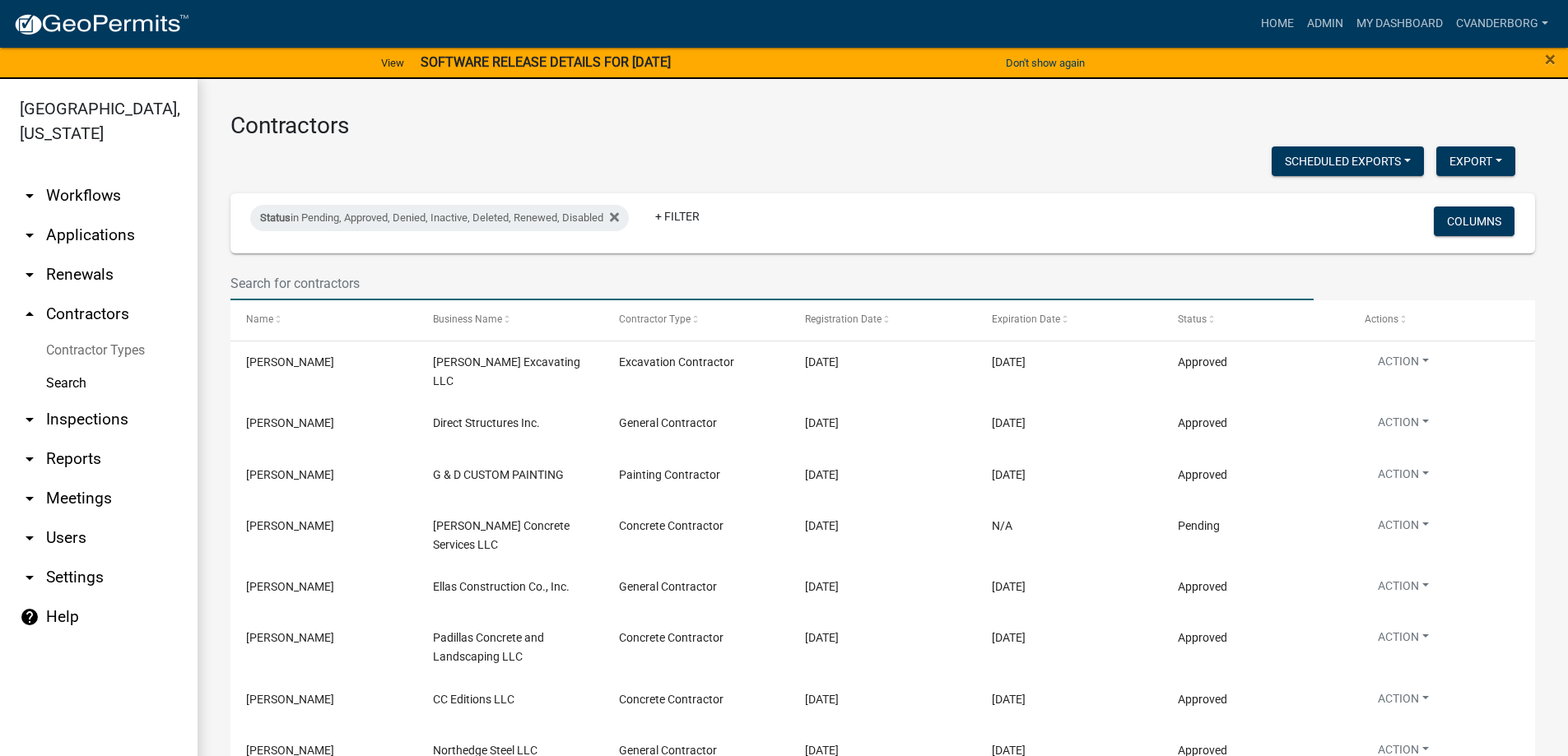
click at [349, 284] on input "text" at bounding box center [772, 284] width 1083 height 34
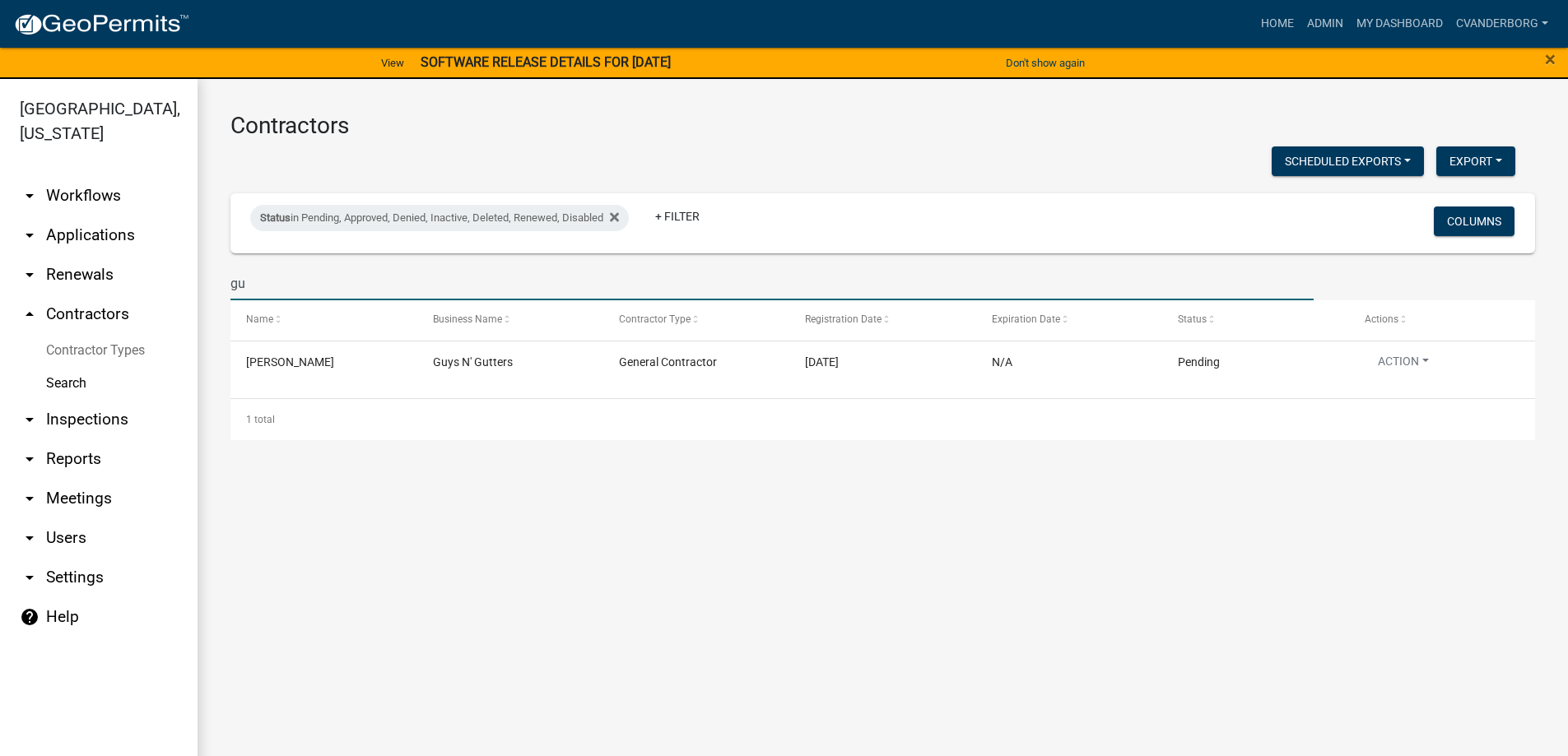
type input "g"
type input "l"
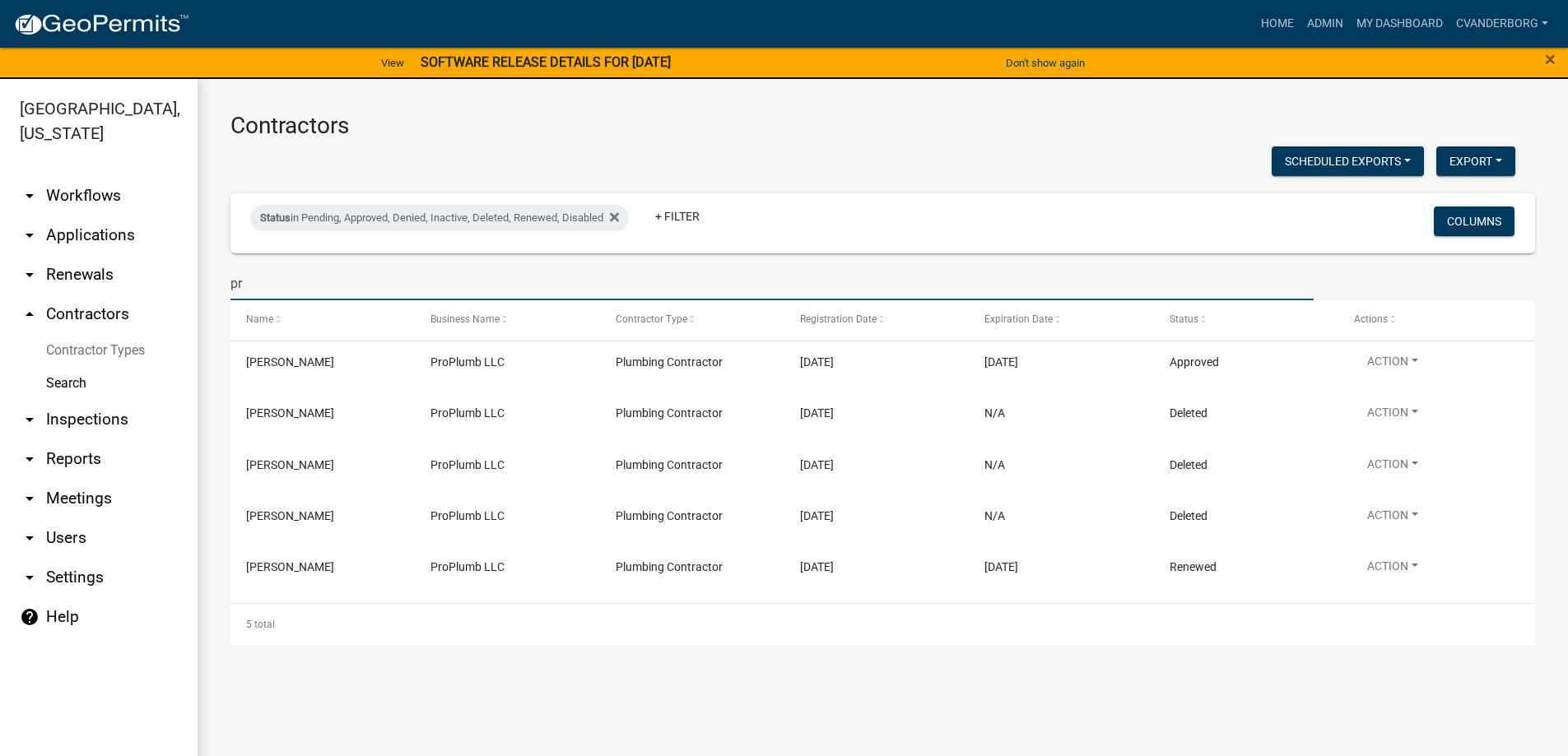
type input "p"
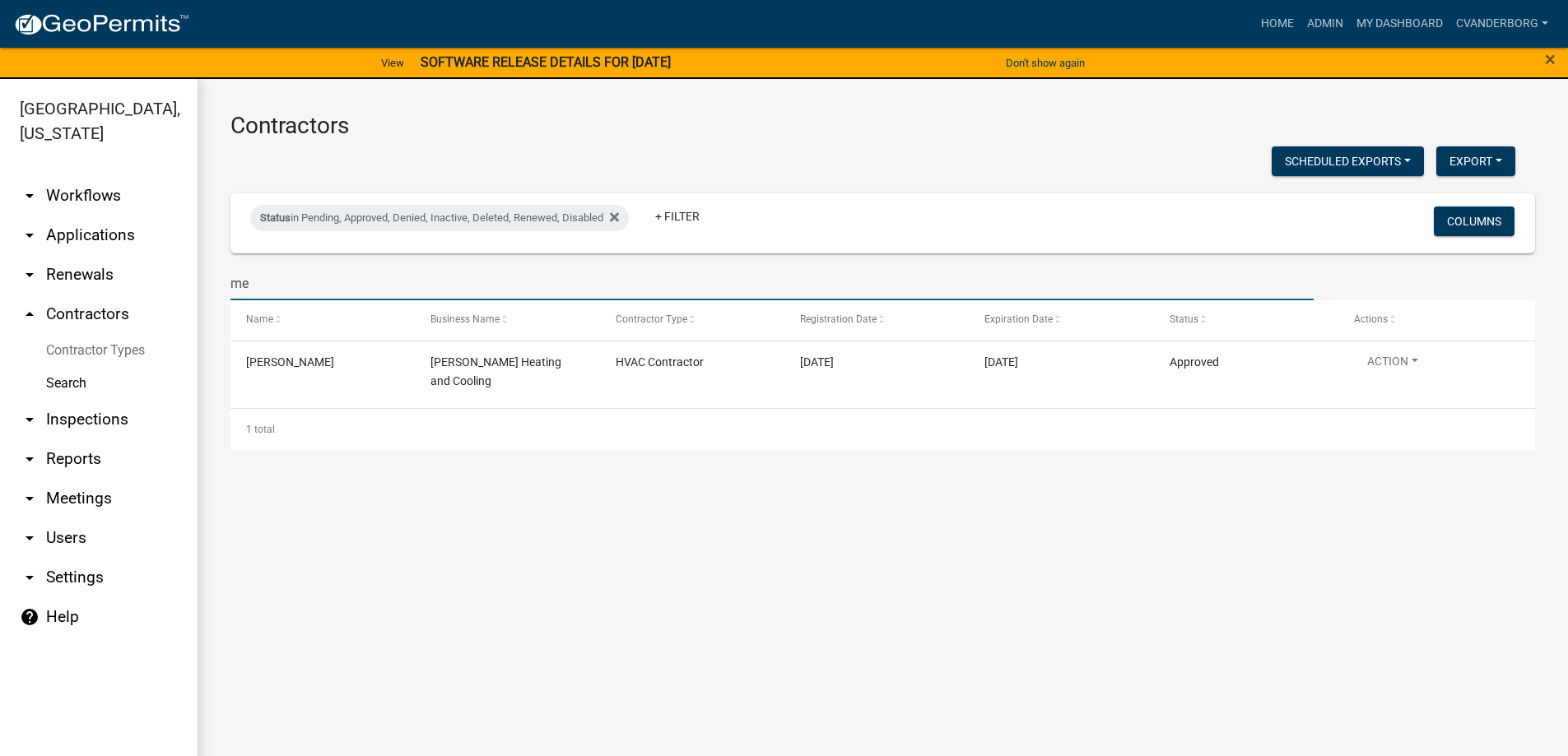
type input "m"
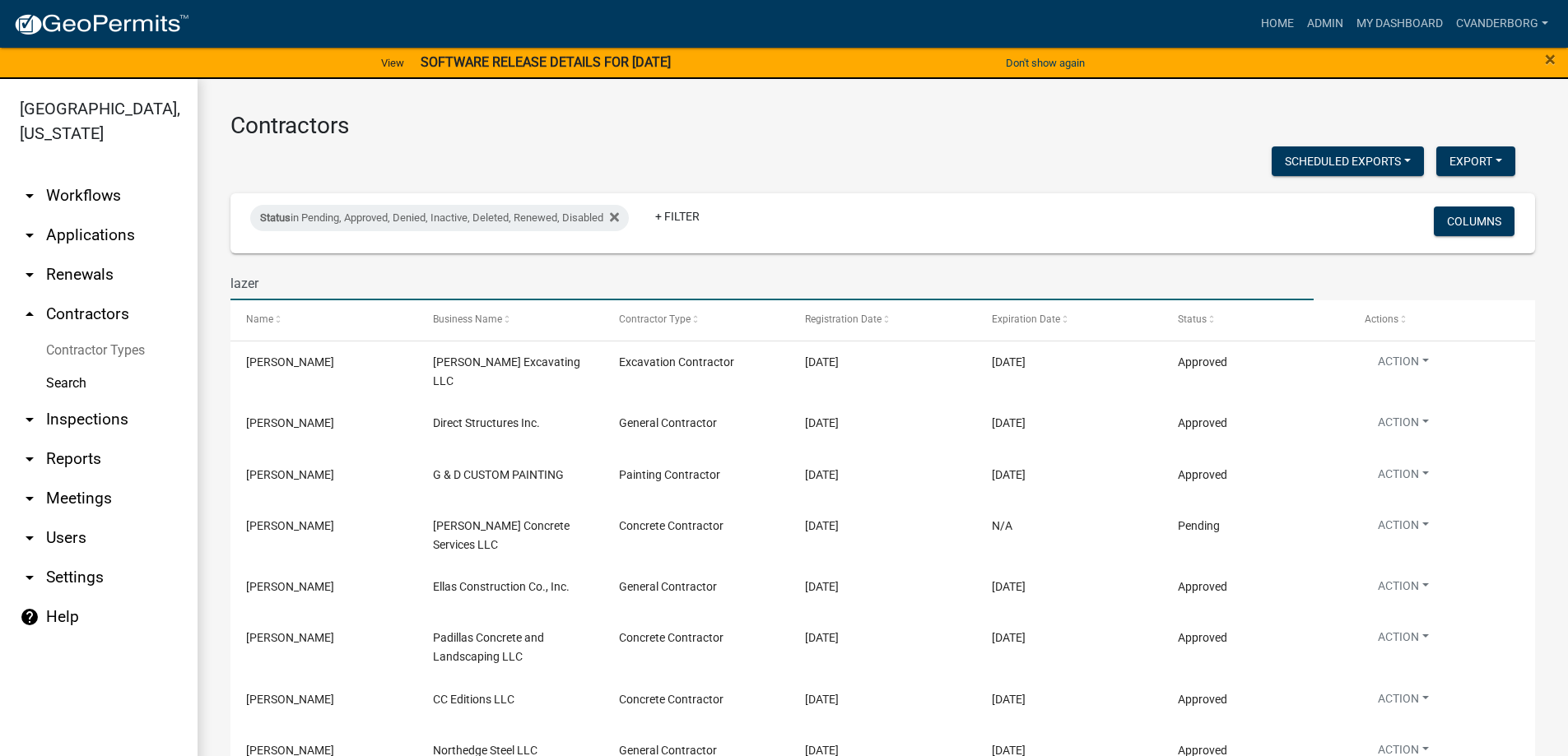
type input "lazer"
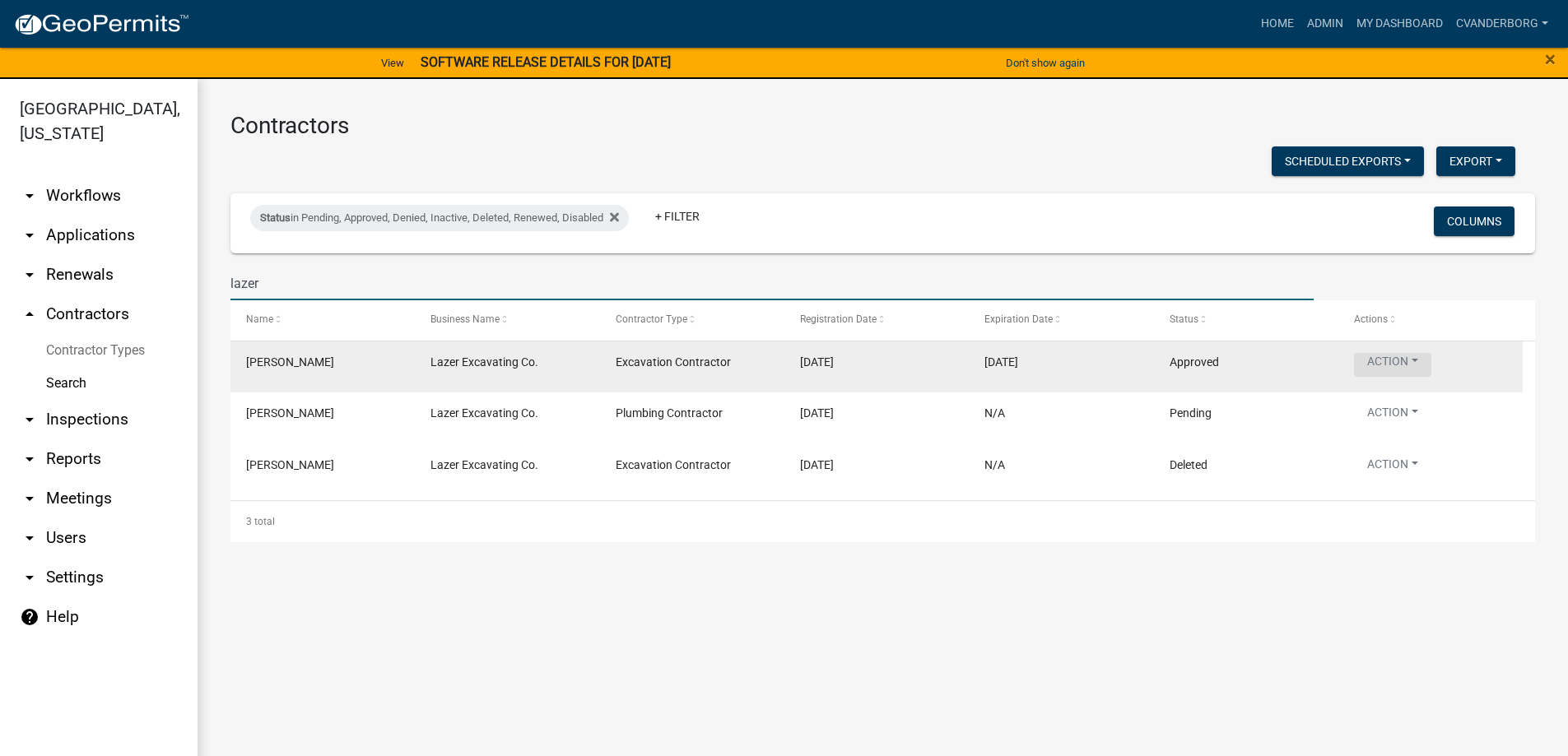
click at [1382, 362] on button "Action" at bounding box center [1392, 365] width 77 height 24
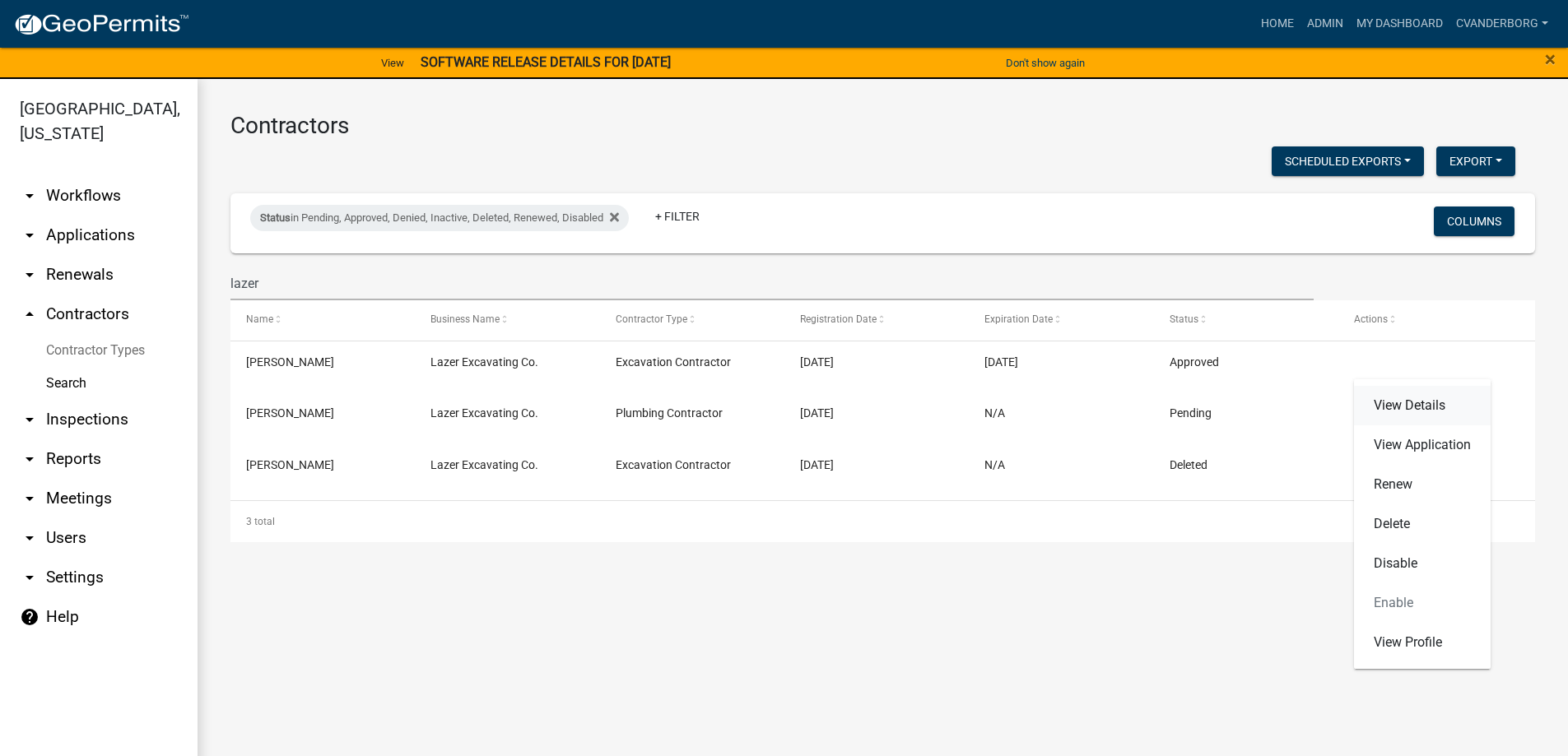
click at [1395, 410] on link "View Details" at bounding box center [1422, 406] width 137 height 39
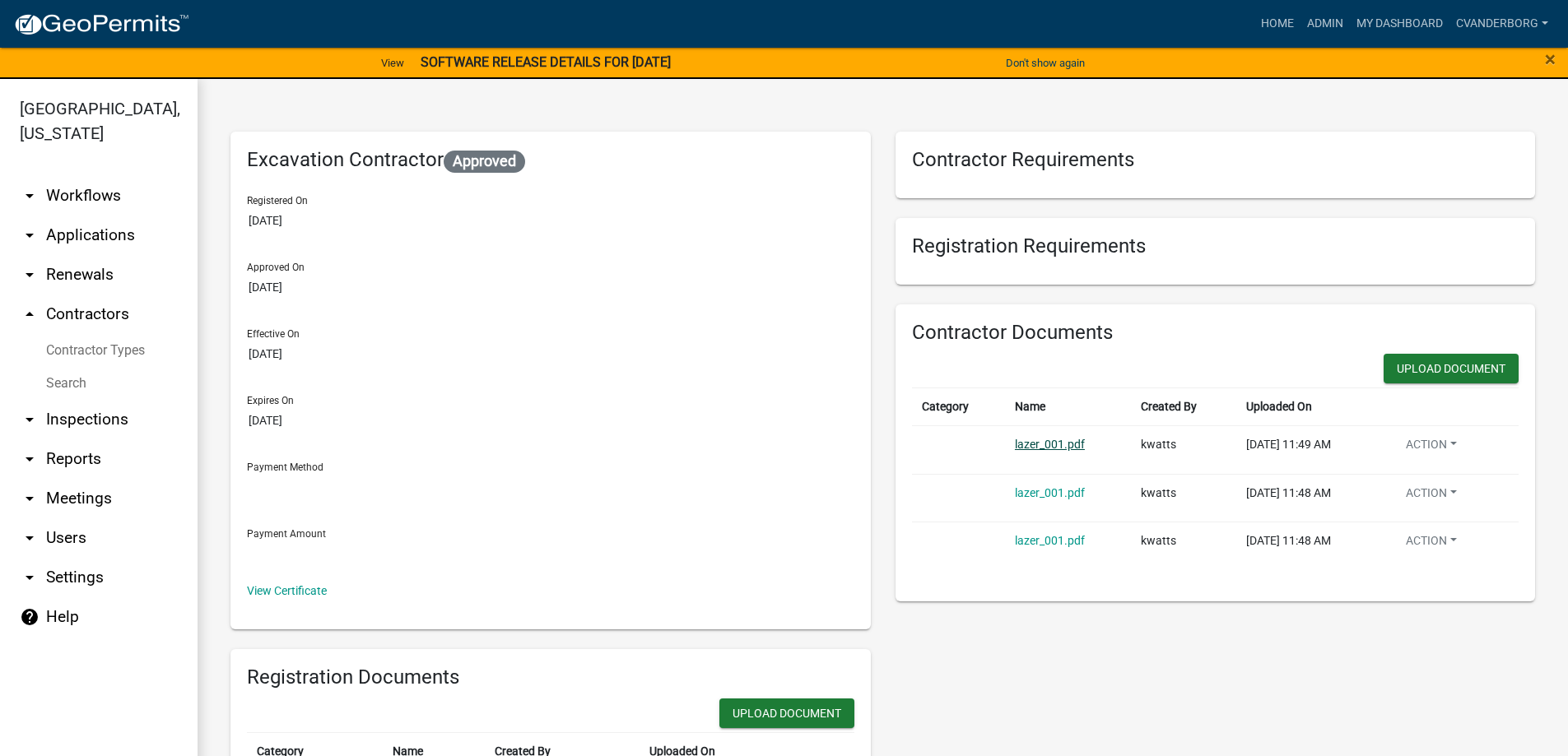
click at [1031, 447] on link "lazer_001.pdf" at bounding box center [1049, 444] width 70 height 13
